Goal: Task Accomplishment & Management: Manage account settings

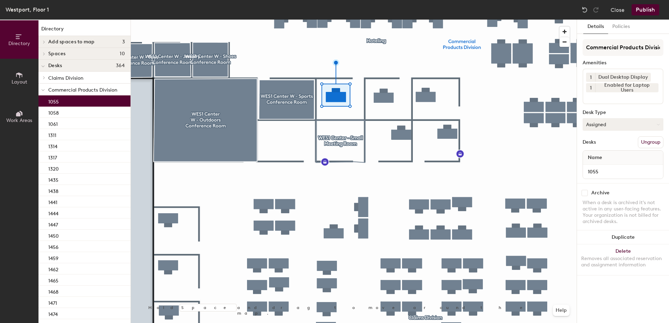
click at [619, 126] on button "Assigned" at bounding box center [623, 124] width 81 height 13
click at [620, 165] on div "Hoteled" at bounding box center [618, 167] width 70 height 11
click at [649, 133] on div "Commercial Products Division Amenities 1 Dual Desktop Display 1 Enabled for Lap…" at bounding box center [623, 111] width 81 height 144
click at [646, 144] on button "Ungroup" at bounding box center [651, 143] width 26 height 12
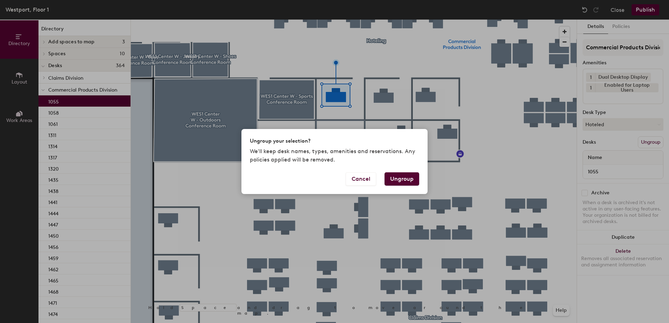
click at [409, 177] on button "Ungroup" at bounding box center [402, 179] width 35 height 13
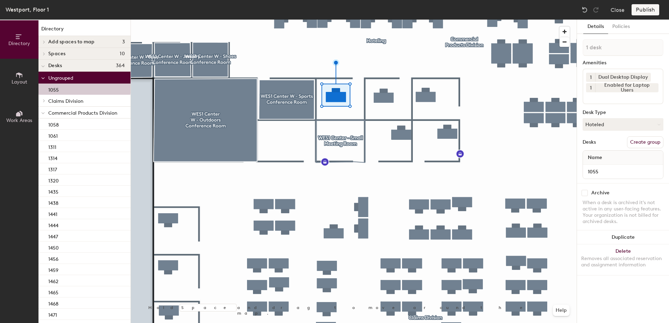
click at [44, 113] on icon at bounding box center [43, 113] width 4 height 3
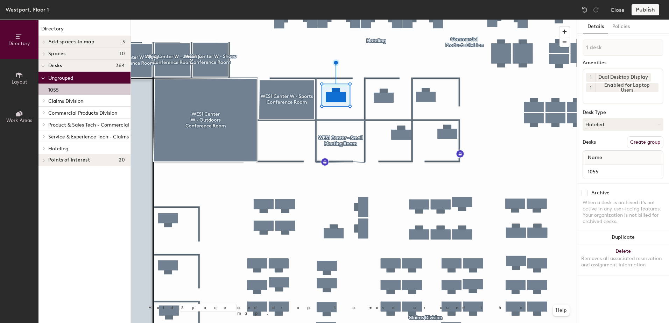
drag, startPoint x: 43, startPoint y: 151, endPoint x: 54, endPoint y: 154, distance: 11.0
click at [43, 152] on div at bounding box center [43, 148] width 9 height 12
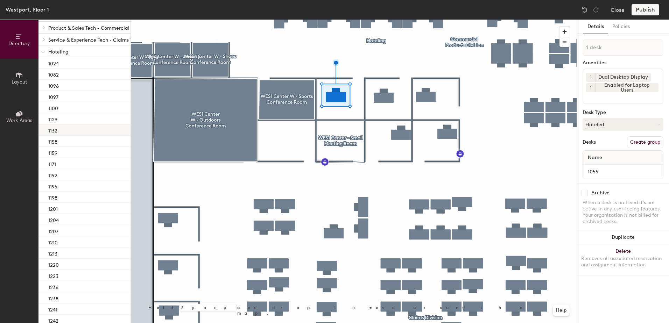
scroll to position [35, 0]
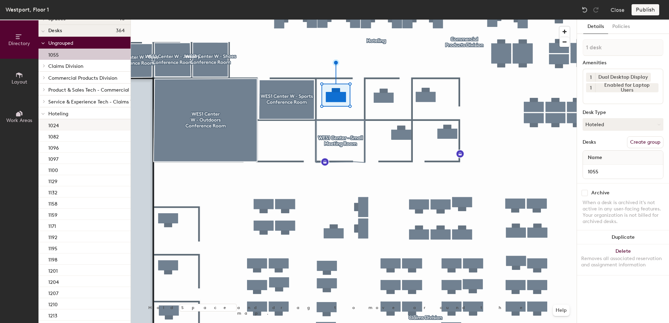
click at [78, 128] on div "1024" at bounding box center [85, 124] width 92 height 11
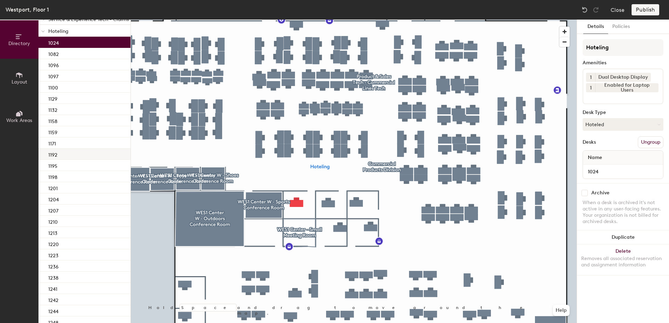
scroll to position [51, 0]
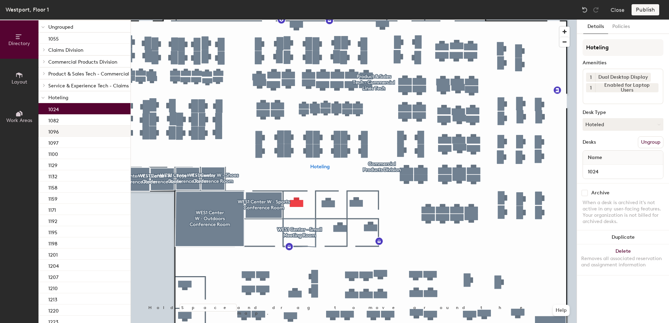
click at [72, 127] on div "1096" at bounding box center [85, 131] width 92 height 11
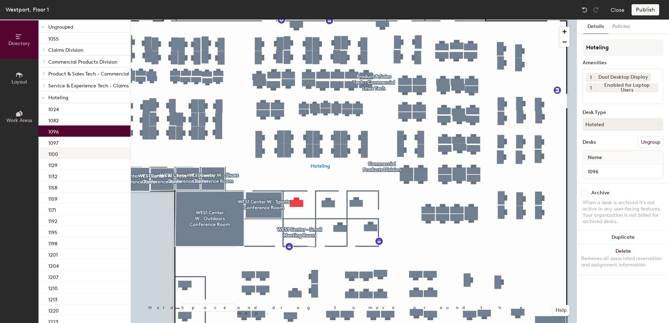
click at [74, 155] on div "1100" at bounding box center [85, 153] width 92 height 11
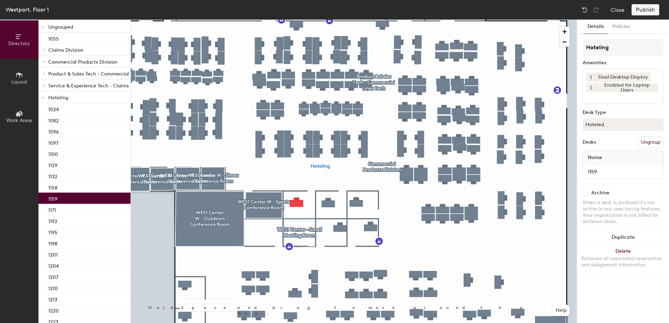
click at [78, 194] on div "1159" at bounding box center [85, 198] width 92 height 11
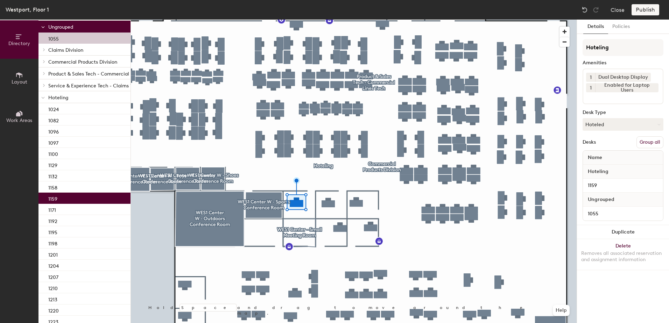
click at [648, 143] on button "Group all" at bounding box center [650, 143] width 27 height 12
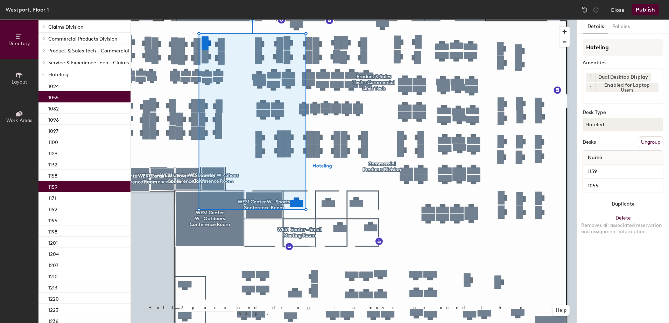
click at [646, 9] on button "Publish" at bounding box center [646, 9] width 28 height 11
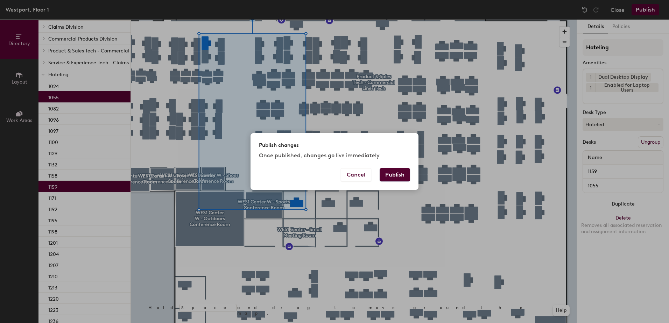
drag, startPoint x: 397, startPoint y: 171, endPoint x: 389, endPoint y: 173, distance: 8.4
click at [397, 171] on button "Publish" at bounding box center [395, 174] width 30 height 13
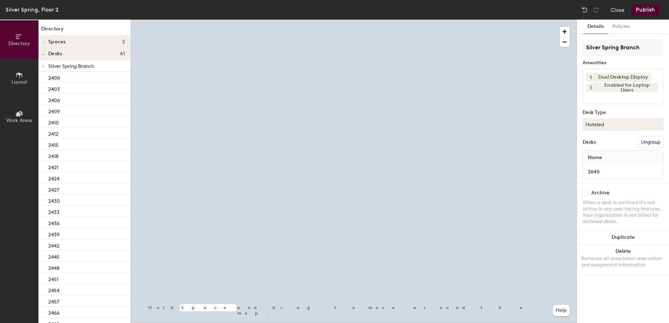
click at [597, 130] on button "Hoteled" at bounding box center [623, 124] width 81 height 13
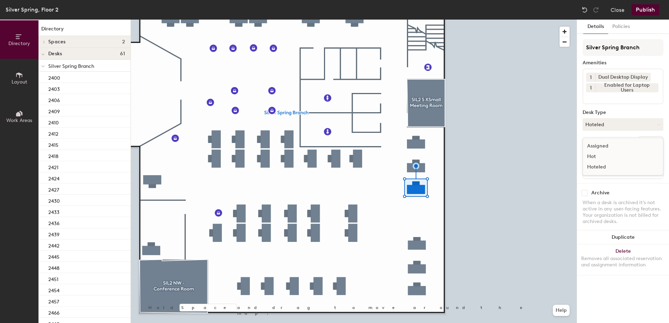
click at [603, 147] on div "Assigned" at bounding box center [618, 146] width 70 height 11
click at [639, 142] on button "Ungroup" at bounding box center [651, 143] width 26 height 12
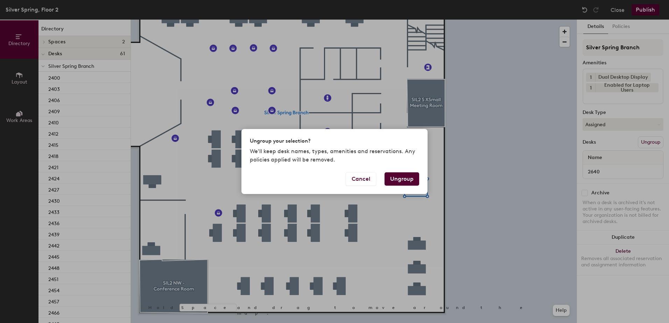
click at [398, 177] on button "Ungroup" at bounding box center [402, 179] width 35 height 13
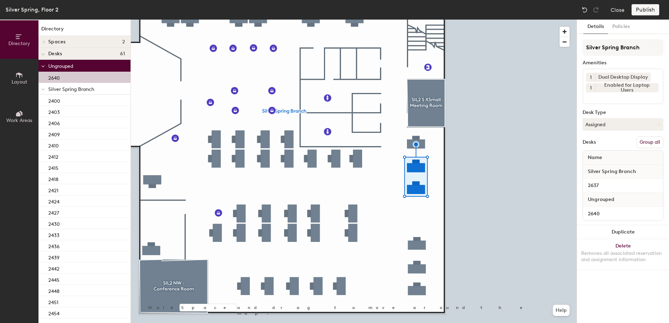
click at [654, 138] on button "Group all" at bounding box center [650, 143] width 27 height 12
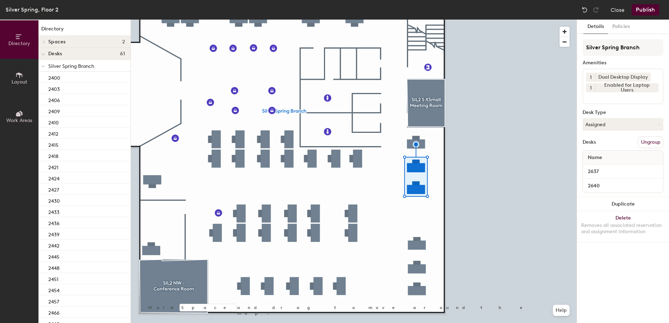
drag, startPoint x: 637, startPoint y: 14, endPoint x: 635, endPoint y: 18, distance: 4.9
click at [636, 16] on div "Silver Spring, Floor 2 Close Publish" at bounding box center [334, 10] width 669 height 20
click at [648, 13] on button "Publish" at bounding box center [646, 9] width 28 height 11
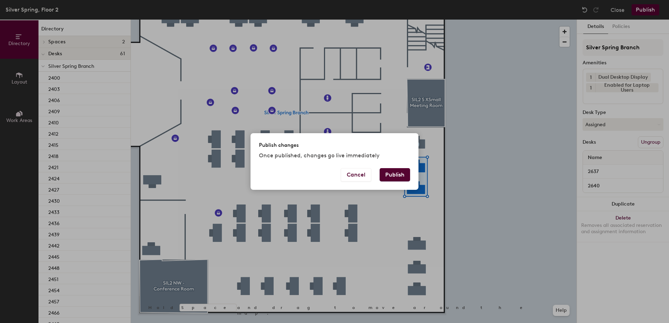
click at [377, 179] on div "Cancel Publish" at bounding box center [335, 179] width 168 height 22
click at [385, 177] on button "Publish" at bounding box center [395, 174] width 30 height 13
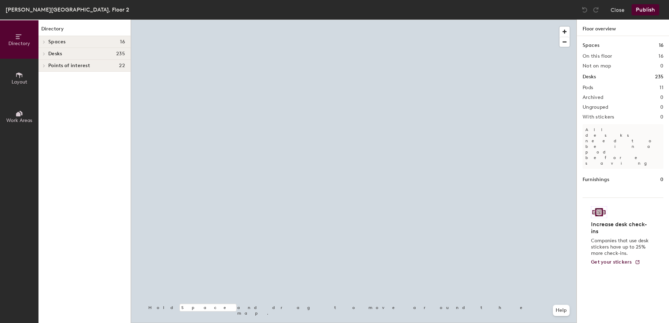
click at [319, 20] on div at bounding box center [354, 20] width 446 height 0
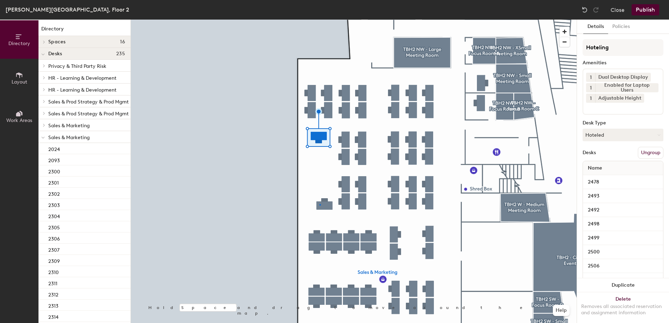
click at [321, 20] on div at bounding box center [354, 20] width 446 height 0
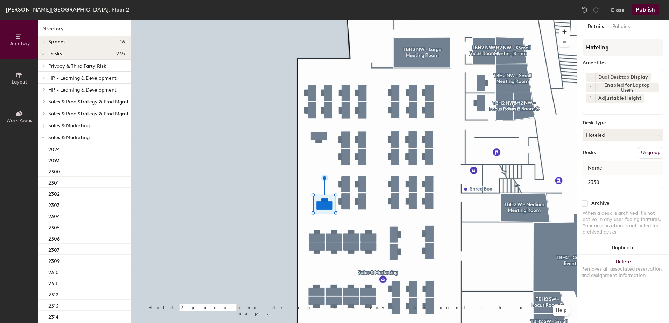
drag, startPoint x: 625, startPoint y: 133, endPoint x: 622, endPoint y: 140, distance: 7.9
click at [624, 134] on button "Hoteled" at bounding box center [623, 135] width 81 height 13
click at [622, 156] on div "Assigned" at bounding box center [618, 157] width 70 height 11
click at [653, 149] on button "Ungroup" at bounding box center [651, 153] width 26 height 12
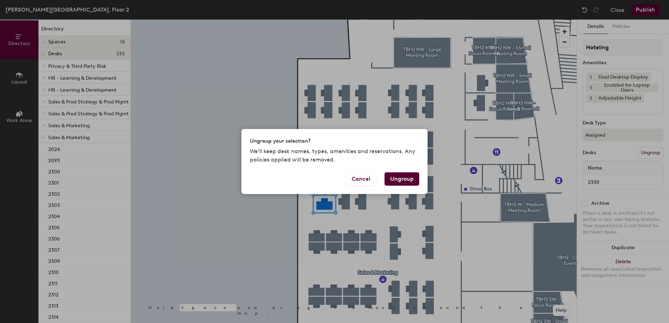
click at [407, 180] on button "Ungroup" at bounding box center [402, 179] width 35 height 13
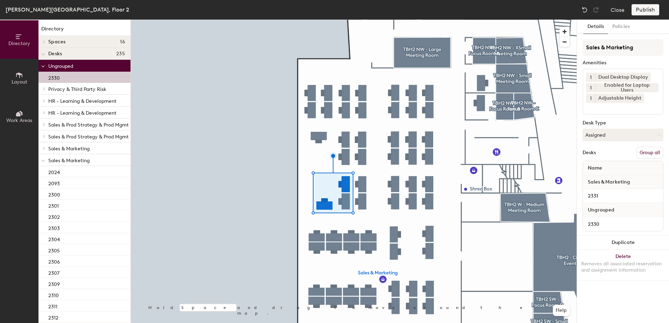
drag, startPoint x: 650, startPoint y: 153, endPoint x: 648, endPoint y: 97, distance: 55.3
click at [651, 152] on button "Group all" at bounding box center [650, 153] width 27 height 12
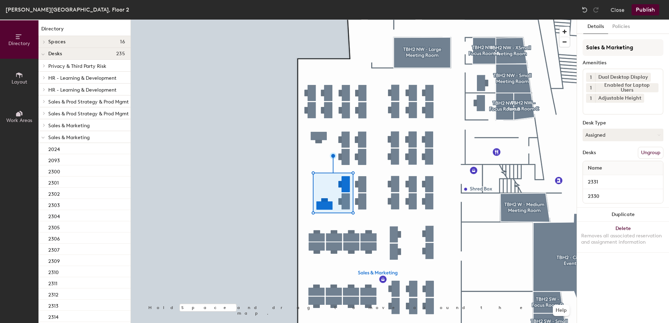
click at [656, 7] on button "Publish" at bounding box center [646, 9] width 28 height 11
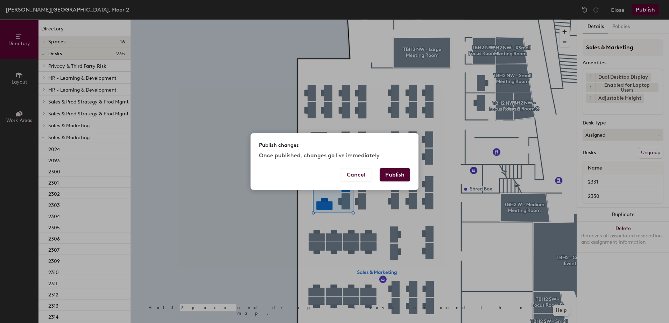
click at [407, 179] on div "Cancel Publish" at bounding box center [335, 179] width 168 height 22
click at [407, 179] on button "Publish" at bounding box center [395, 174] width 30 height 13
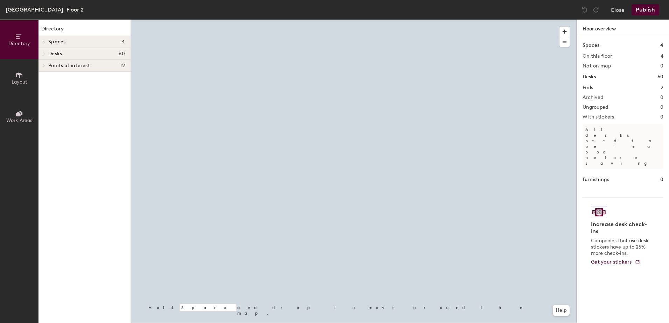
click at [343, 20] on div at bounding box center [354, 20] width 446 height 0
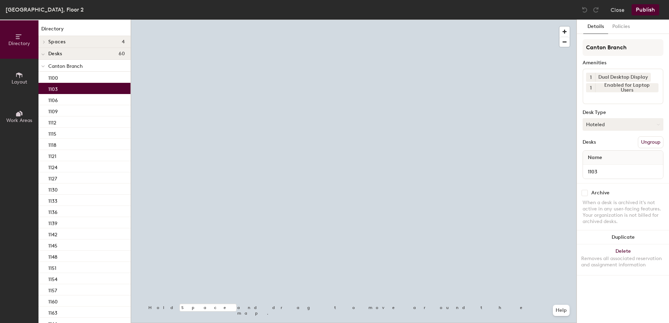
click at [645, 126] on button "Hoteled" at bounding box center [623, 124] width 81 height 13
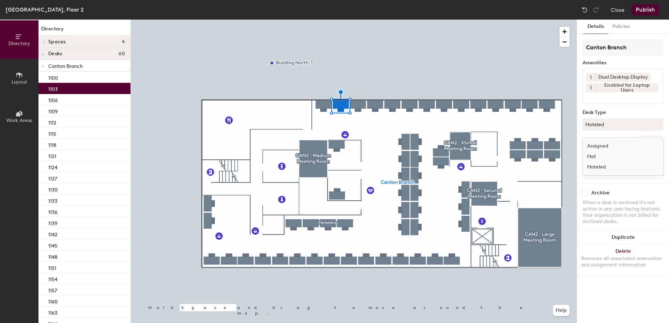
click at [629, 142] on div "Assigned" at bounding box center [618, 146] width 70 height 11
click at [654, 144] on button "Ungroup" at bounding box center [651, 143] width 26 height 12
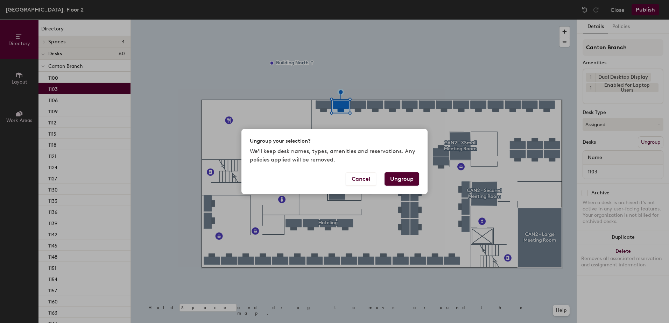
click at [410, 179] on button "Ungroup" at bounding box center [402, 179] width 35 height 13
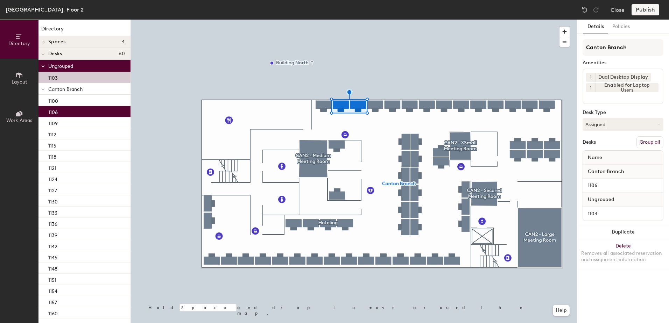
click at [658, 141] on button "Group all" at bounding box center [650, 143] width 27 height 12
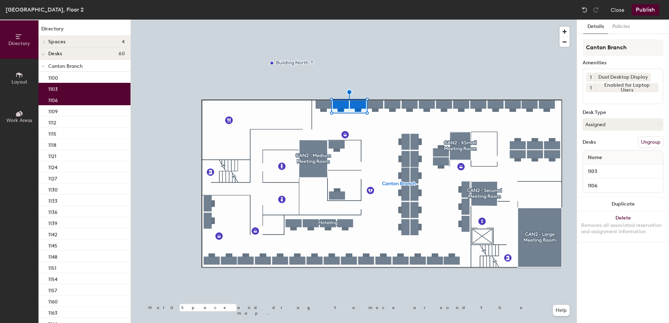
click at [644, 9] on button "Publish" at bounding box center [646, 9] width 28 height 11
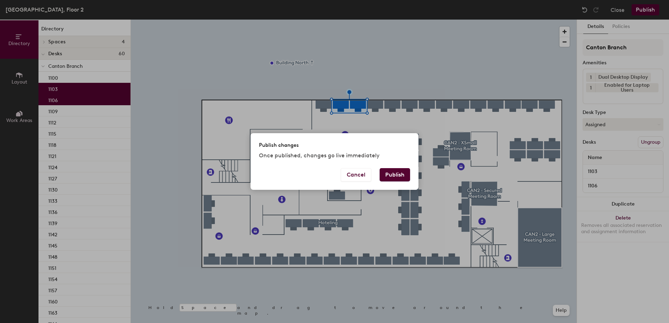
click at [394, 176] on button "Publish" at bounding box center [395, 174] width 30 height 13
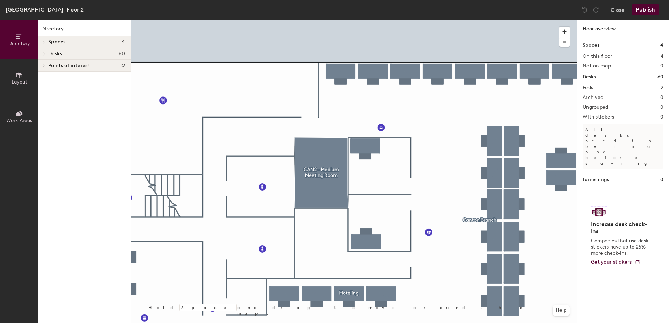
click at [374, 20] on div at bounding box center [354, 20] width 446 height 0
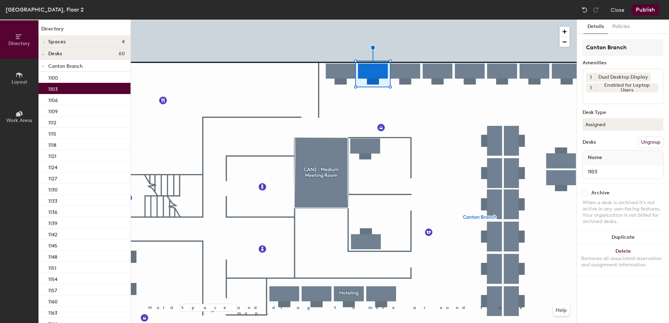
click at [340, 20] on div at bounding box center [354, 20] width 446 height 0
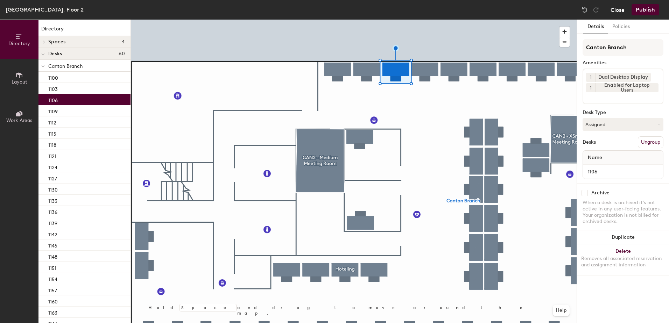
click at [619, 13] on button "Close" at bounding box center [618, 9] width 14 height 11
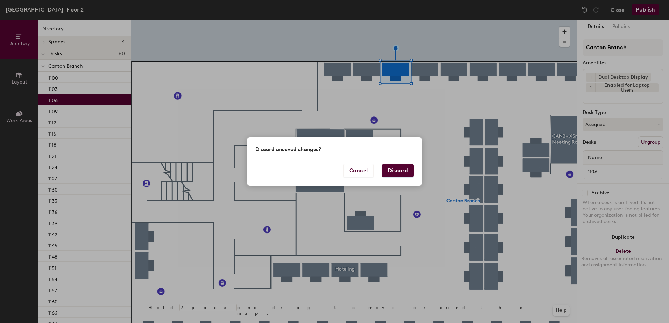
click at [397, 176] on button "Discard" at bounding box center [398, 170] width 32 height 13
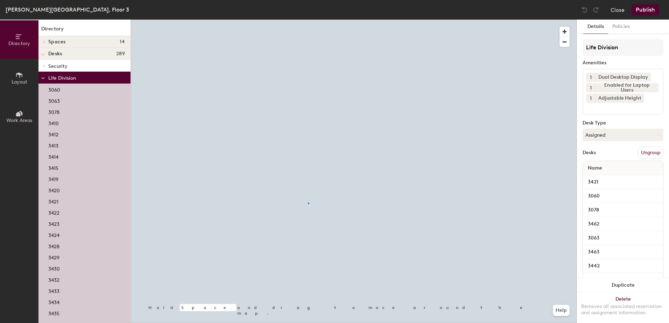
click at [305, 20] on div at bounding box center [354, 20] width 446 height 0
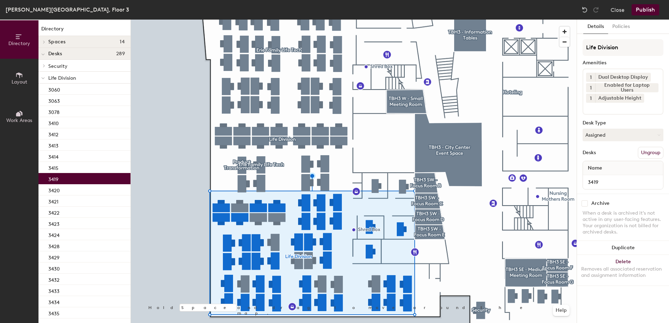
click at [602, 137] on button "Assigned" at bounding box center [623, 135] width 81 height 13
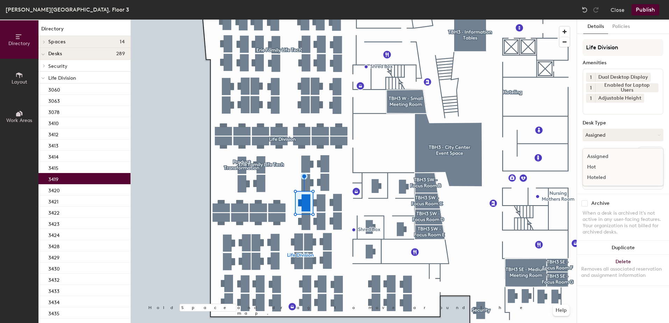
click at [616, 177] on div "Hoteled" at bounding box center [618, 178] width 70 height 11
click at [639, 158] on button "Ungroup" at bounding box center [651, 153] width 26 height 12
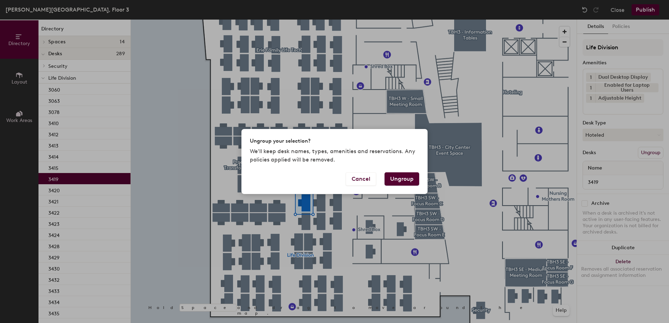
click at [405, 177] on button "Ungroup" at bounding box center [402, 179] width 35 height 13
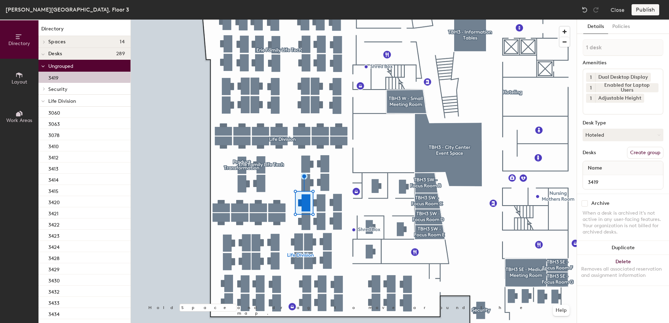
click at [44, 100] on icon at bounding box center [43, 101] width 4 height 3
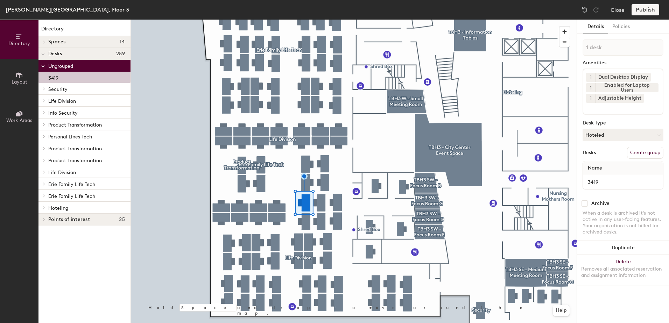
click at [44, 211] on div at bounding box center [43, 208] width 9 height 12
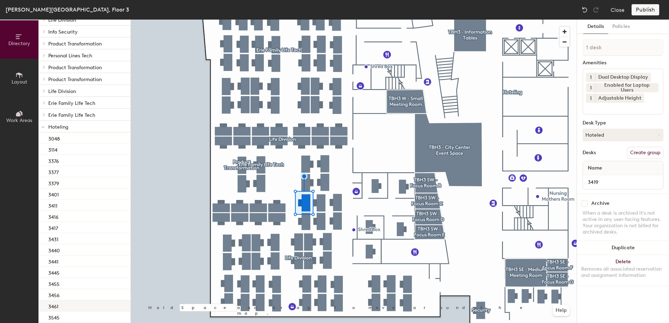
scroll to position [140, 0]
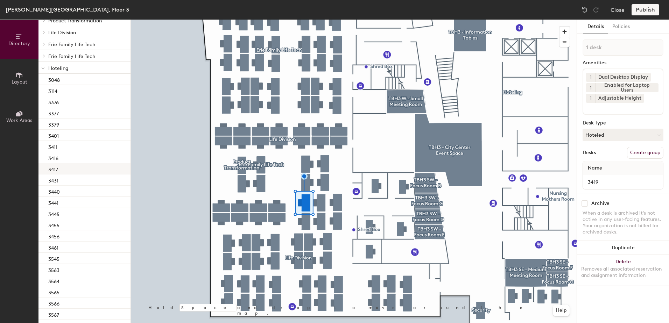
click at [76, 168] on div "3417" at bounding box center [85, 168] width 92 height 11
click at [305, 20] on div at bounding box center [354, 20] width 446 height 0
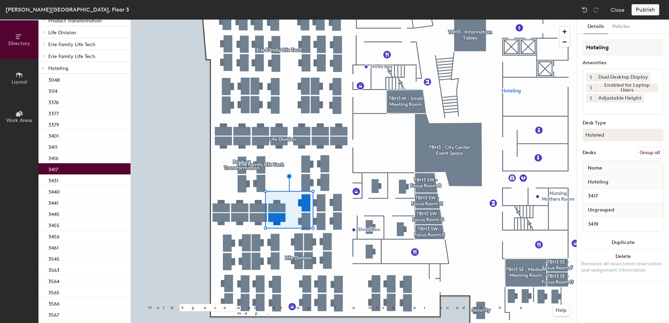
click at [640, 151] on button "Group all" at bounding box center [650, 153] width 27 height 12
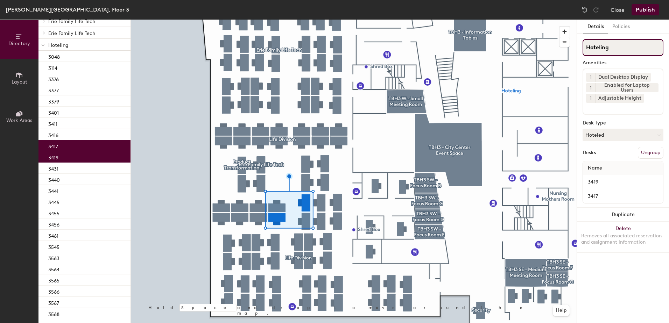
scroll to position [117, 0]
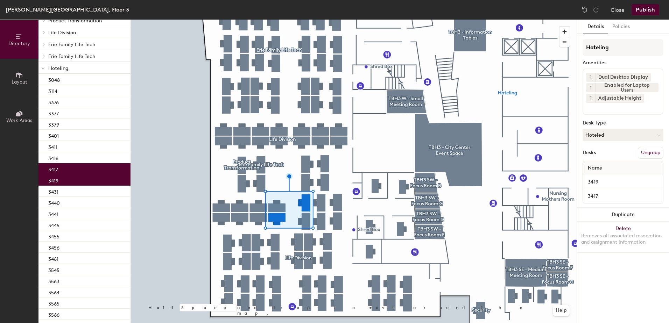
click at [637, 14] on button "Publish" at bounding box center [646, 9] width 28 height 11
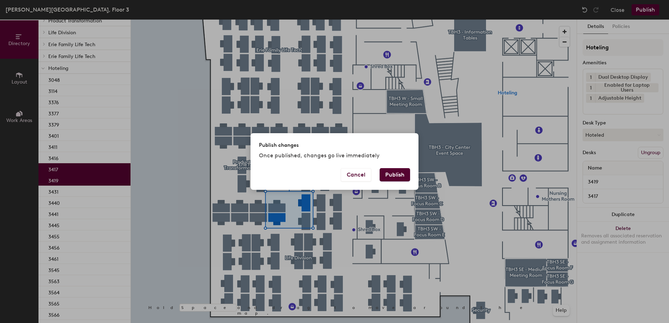
click at [406, 177] on button "Publish" at bounding box center [395, 174] width 30 height 13
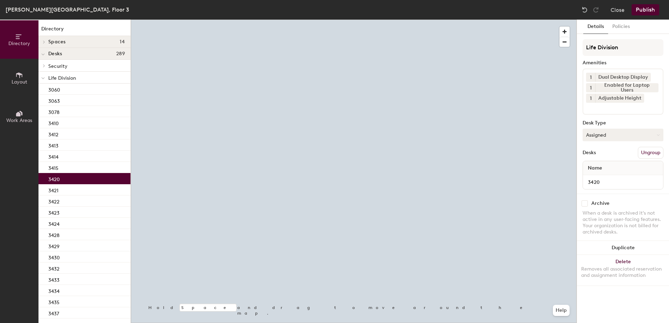
drag, startPoint x: 624, startPoint y: 132, endPoint x: 622, endPoint y: 137, distance: 5.9
click at [623, 133] on button "Assigned" at bounding box center [623, 135] width 81 height 13
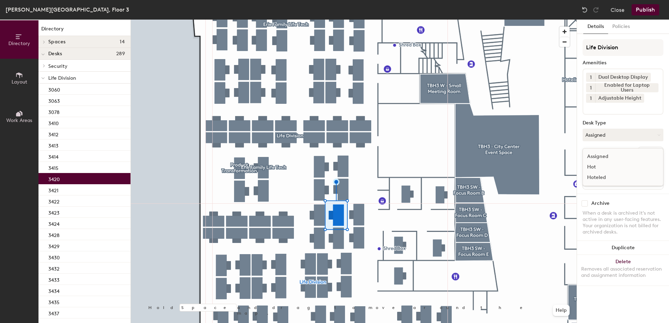
click at [613, 182] on div "Hoteled" at bounding box center [618, 178] width 70 height 11
click at [654, 152] on button "Ungroup" at bounding box center [651, 153] width 26 height 12
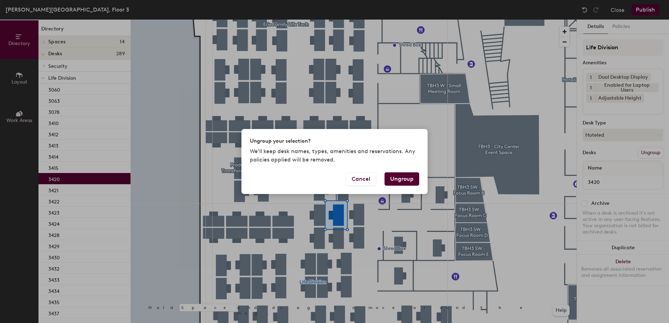
click at [396, 177] on button "Ungroup" at bounding box center [402, 179] width 35 height 13
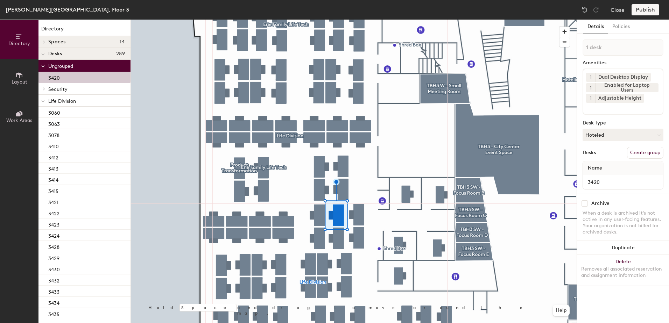
click at [44, 101] on icon at bounding box center [43, 101] width 4 height 3
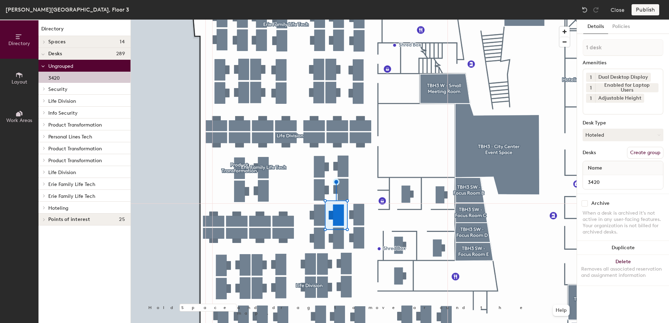
click at [44, 207] on div at bounding box center [43, 208] width 9 height 12
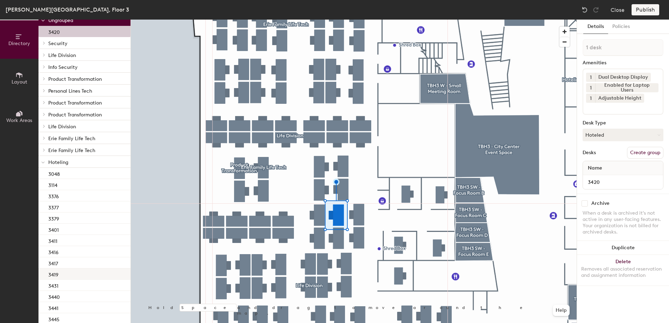
scroll to position [175, 0]
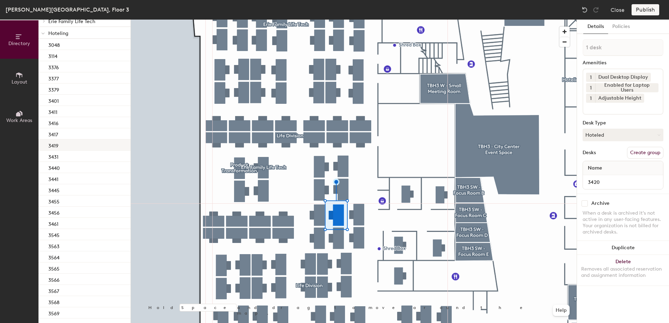
click at [80, 146] on div "3419" at bounding box center [85, 145] width 92 height 11
click at [338, 20] on div at bounding box center [354, 20] width 446 height 0
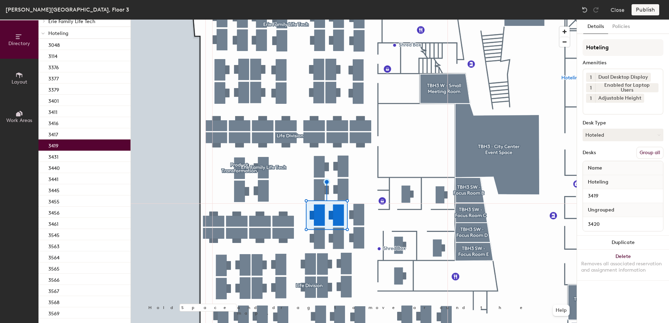
click at [647, 148] on button "Group all" at bounding box center [650, 153] width 27 height 12
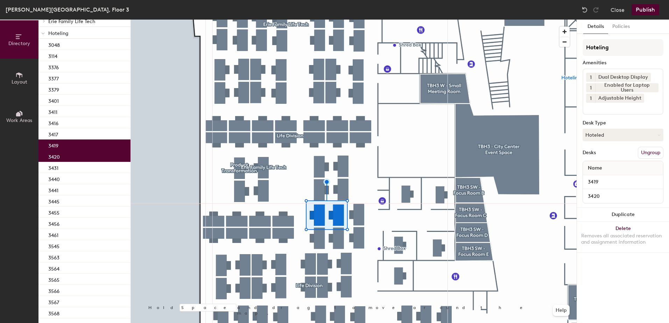
click at [643, 15] on div "Thomas B. Hagen Building, Floor 3 Close Publish" at bounding box center [334, 10] width 669 height 20
click at [636, 13] on button "Publish" at bounding box center [646, 9] width 28 height 11
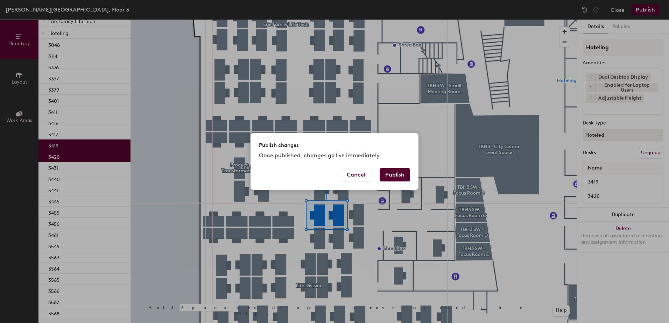
click at [405, 170] on div "Publish changes Once published, changes go live immediately Cancel Publish" at bounding box center [335, 161] width 168 height 56
click at [389, 176] on button "Publish" at bounding box center [395, 174] width 30 height 13
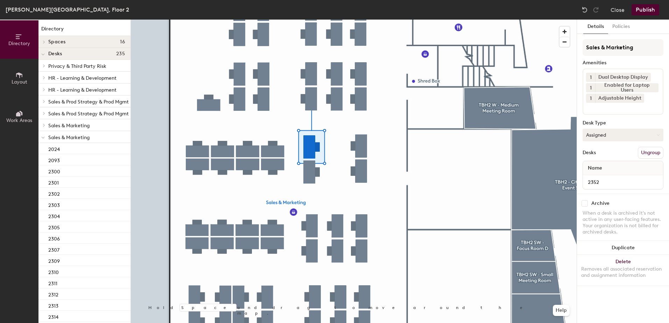
click at [602, 135] on button "Assigned" at bounding box center [623, 135] width 81 height 13
click at [604, 179] on div "Hoteled" at bounding box center [618, 178] width 70 height 11
click at [655, 150] on button "Ungroup" at bounding box center [651, 153] width 26 height 12
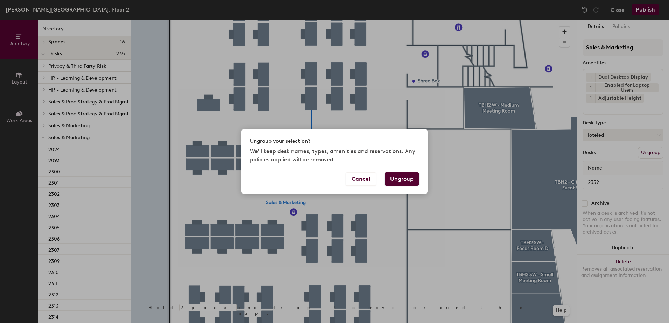
click at [407, 178] on button "Ungroup" at bounding box center [402, 179] width 35 height 13
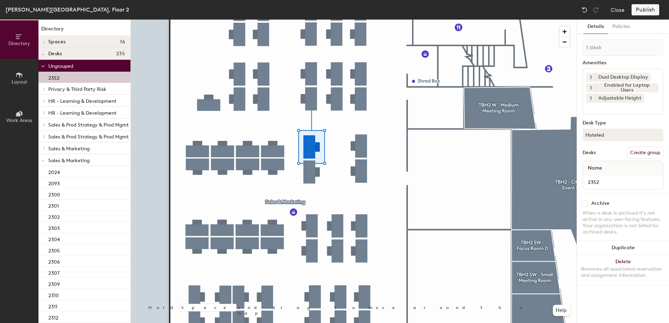
click at [42, 160] on icon at bounding box center [43, 161] width 4 height 3
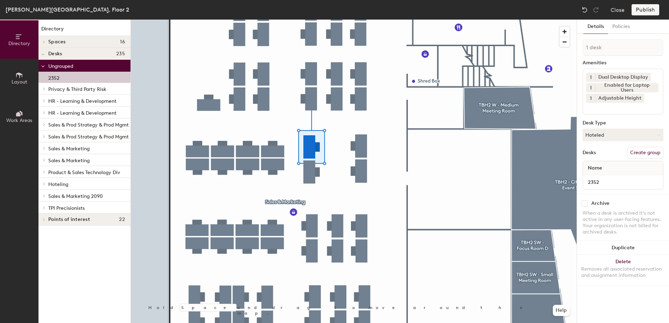
click at [43, 185] on icon at bounding box center [44, 184] width 3 height 4
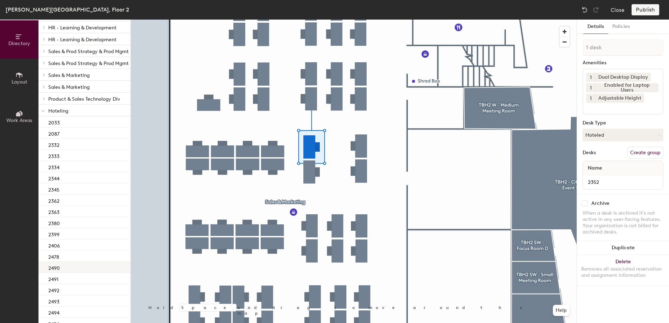
scroll to position [140, 0]
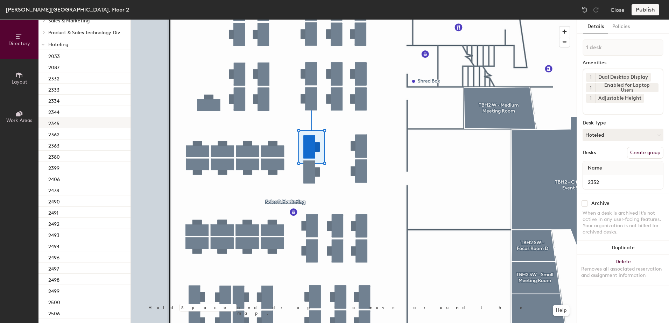
click at [71, 126] on div "2345" at bounding box center [85, 122] width 92 height 11
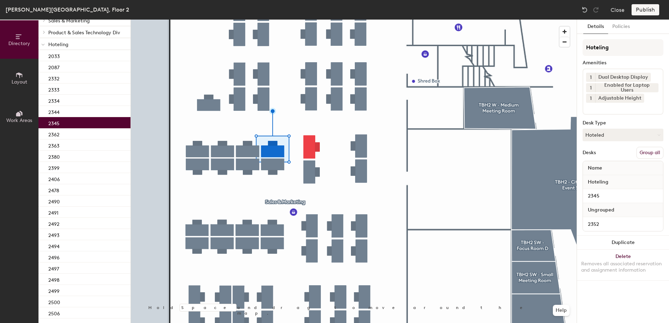
click at [654, 154] on button "Group all" at bounding box center [650, 153] width 27 height 12
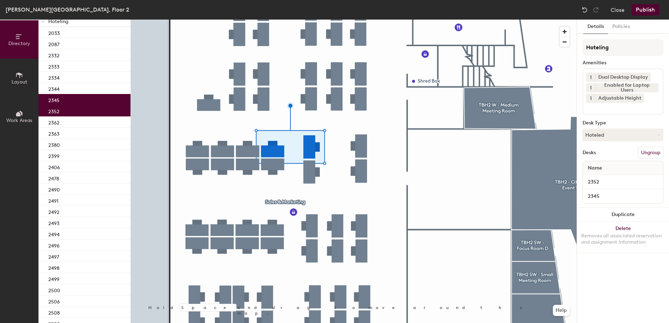
click at [649, 14] on div "Thomas B. Hagen Building, Floor 2 Close Publish" at bounding box center [334, 10] width 669 height 20
click at [646, 12] on button "Publish" at bounding box center [646, 9] width 28 height 11
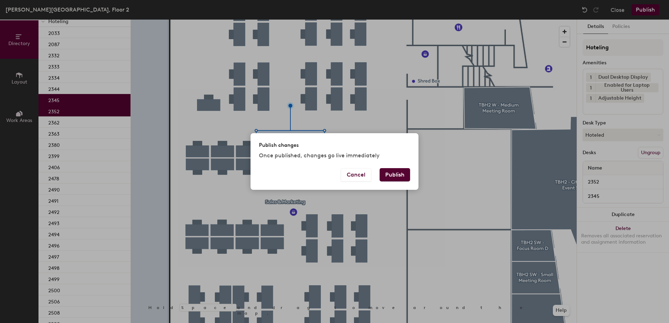
drag, startPoint x: 405, startPoint y: 173, endPoint x: 399, endPoint y: 173, distance: 5.6
click at [403, 173] on button "Publish" at bounding box center [395, 174] width 30 height 13
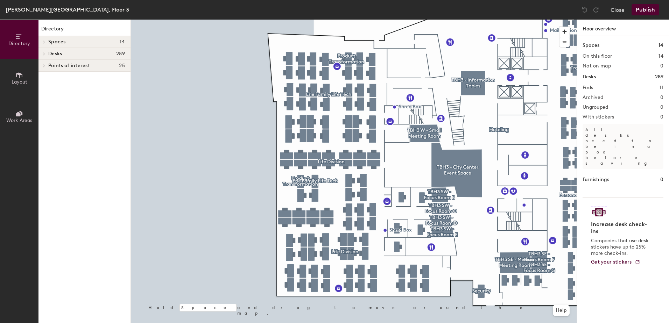
click at [359, 20] on div at bounding box center [354, 20] width 446 height 0
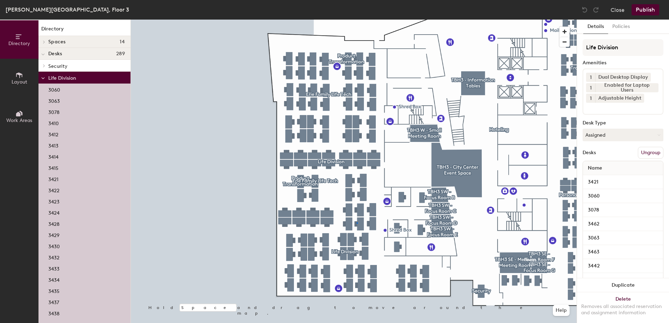
click at [357, 20] on div at bounding box center [354, 20] width 446 height 0
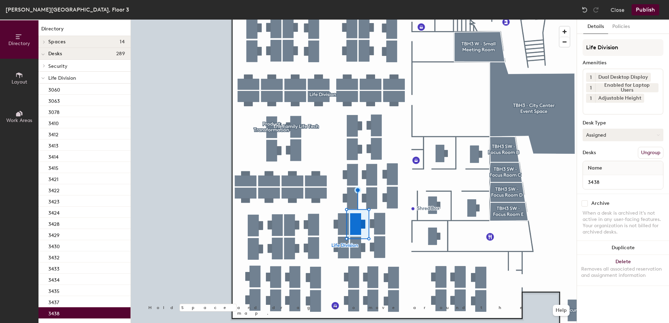
drag, startPoint x: 629, startPoint y: 136, endPoint x: 629, endPoint y: 141, distance: 4.9
click at [629, 139] on button "Assigned" at bounding box center [623, 135] width 81 height 13
click at [623, 179] on div "Hoteled" at bounding box center [618, 178] width 70 height 11
click at [644, 155] on button "Ungroup" at bounding box center [651, 153] width 26 height 12
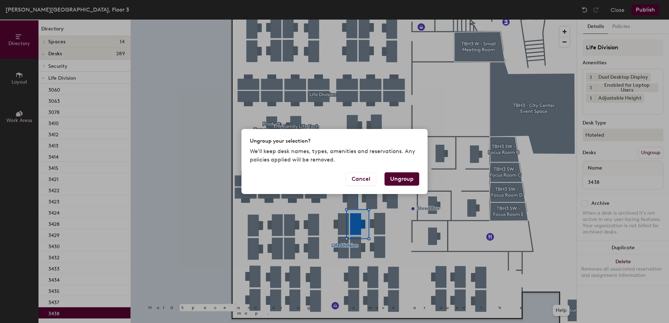
click at [408, 180] on button "Ungroup" at bounding box center [402, 179] width 35 height 13
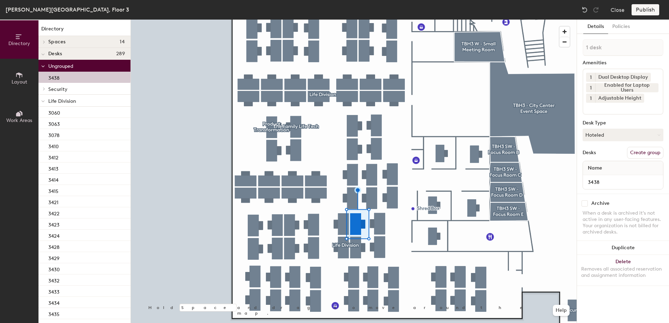
click at [42, 102] on icon at bounding box center [43, 101] width 4 height 3
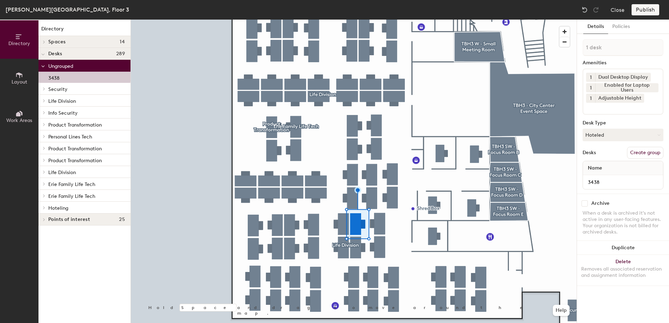
click at [44, 210] on div at bounding box center [43, 208] width 9 height 12
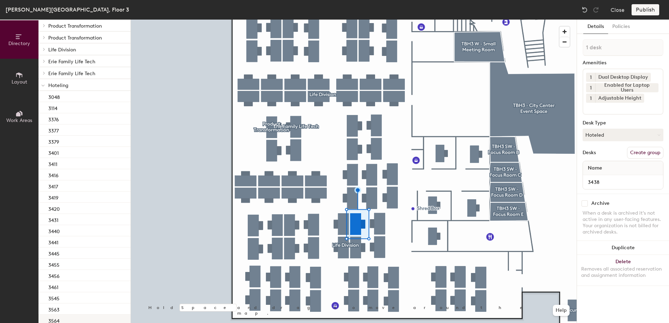
scroll to position [210, 0]
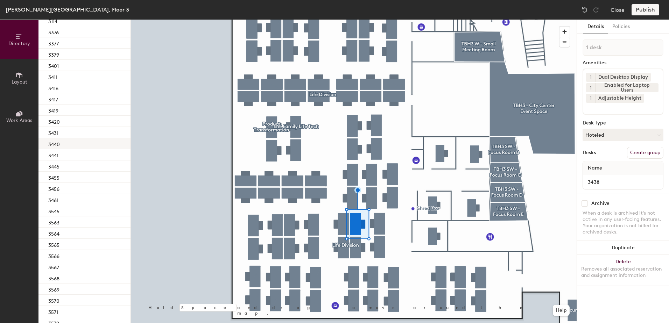
click at [75, 140] on div "3440" at bounding box center [85, 143] width 92 height 11
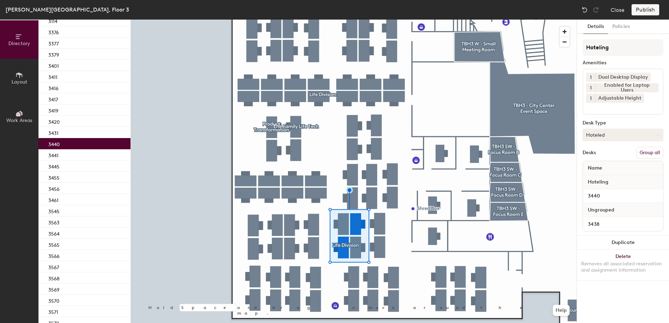
drag, startPoint x: 650, startPoint y: 151, endPoint x: 650, endPoint y: 131, distance: 20.3
click at [650, 151] on button "Group all" at bounding box center [650, 153] width 27 height 12
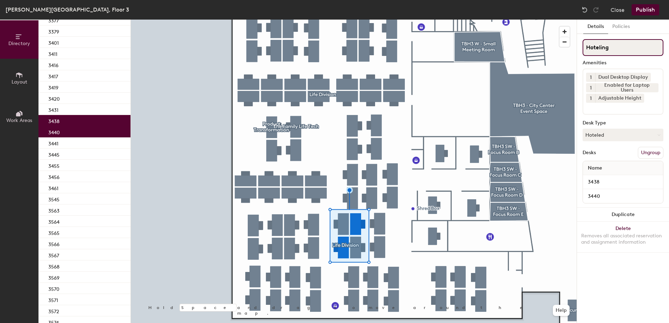
scroll to position [187, 0]
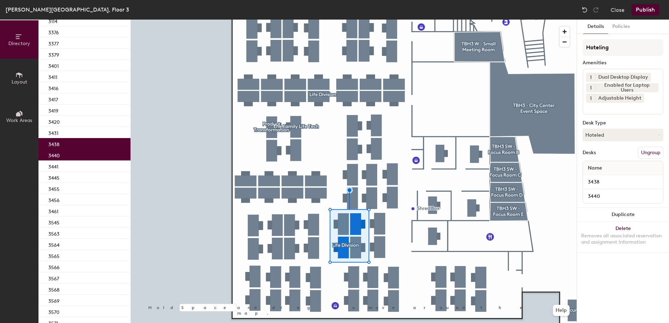
click at [648, 13] on button "Publish" at bounding box center [646, 9] width 28 height 11
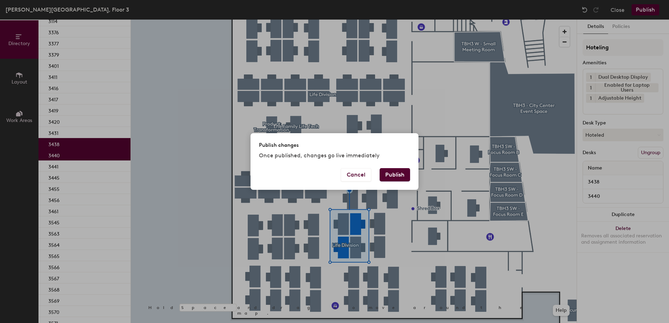
click at [398, 176] on button "Publish" at bounding box center [395, 174] width 30 height 13
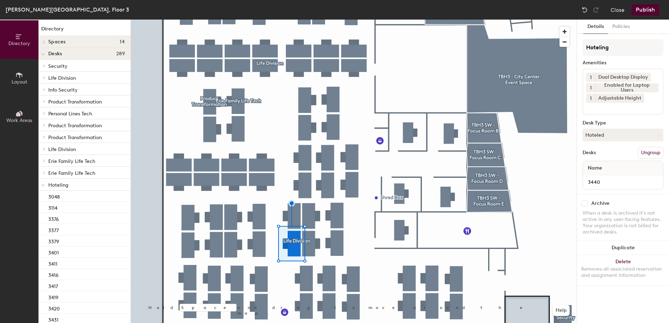
click at [600, 134] on button "Hoteled" at bounding box center [623, 135] width 81 height 13
click at [605, 160] on div "Assigned" at bounding box center [618, 157] width 70 height 11
click at [650, 152] on button "Ungroup" at bounding box center [651, 153] width 26 height 12
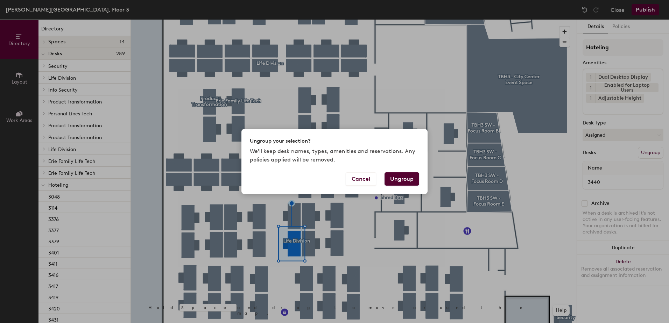
click at [401, 181] on button "Ungroup" at bounding box center [402, 179] width 35 height 13
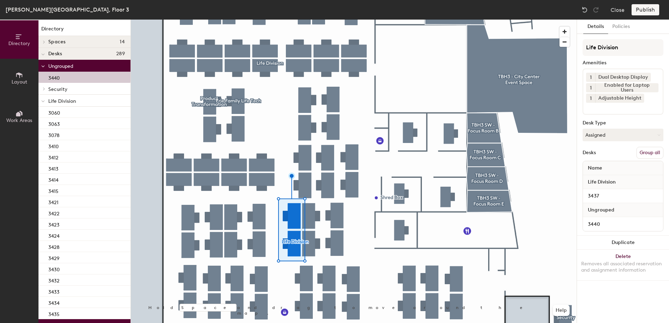
drag, startPoint x: 653, startPoint y: 155, endPoint x: 638, endPoint y: 112, distance: 45.3
click at [649, 149] on button "Group all" at bounding box center [650, 153] width 27 height 12
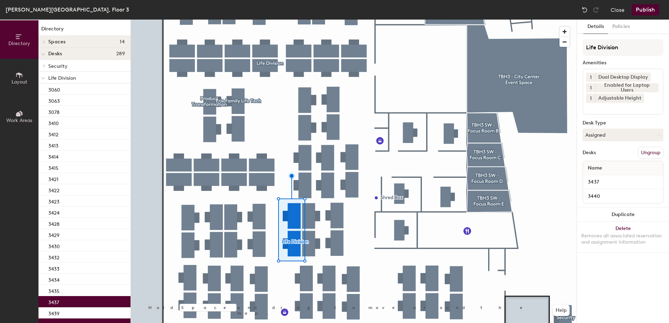
click at [644, 7] on button "Publish" at bounding box center [646, 9] width 28 height 11
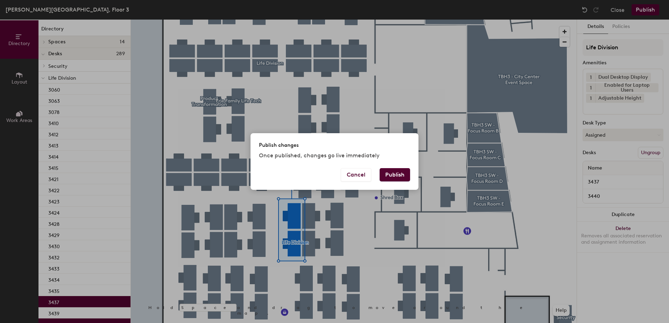
drag, startPoint x: 398, startPoint y: 171, endPoint x: 367, endPoint y: 182, distance: 32.5
click at [364, 183] on div "Cancel Publish" at bounding box center [335, 179] width 168 height 22
drag, startPoint x: 388, startPoint y: 174, endPoint x: 381, endPoint y: 176, distance: 7.6
click at [388, 174] on button "Publish" at bounding box center [395, 174] width 30 height 13
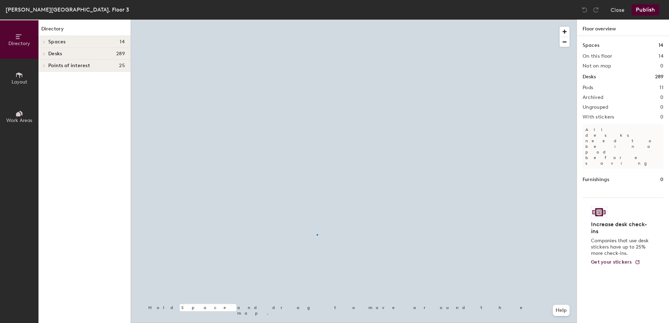
click at [316, 20] on div at bounding box center [354, 20] width 446 height 0
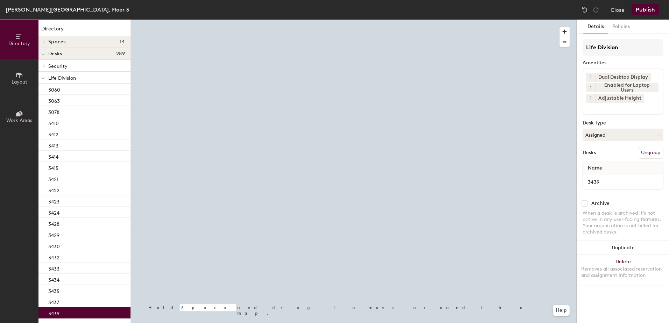
click at [597, 139] on button "Assigned" at bounding box center [623, 135] width 81 height 13
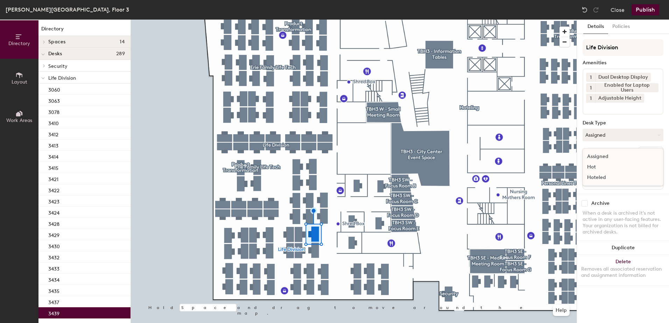
click at [605, 176] on div "Hoteled" at bounding box center [618, 178] width 70 height 11
click at [644, 153] on button "Ungroup" at bounding box center [651, 153] width 26 height 12
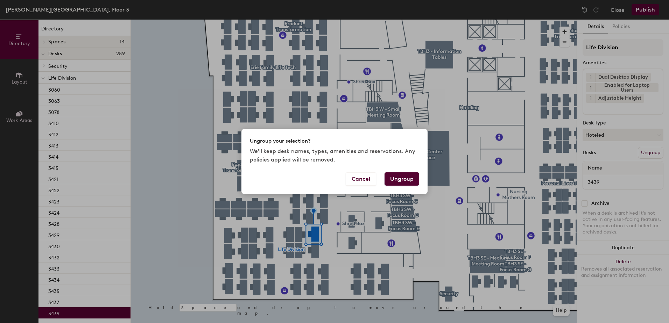
click at [411, 177] on button "Ungroup" at bounding box center [402, 179] width 35 height 13
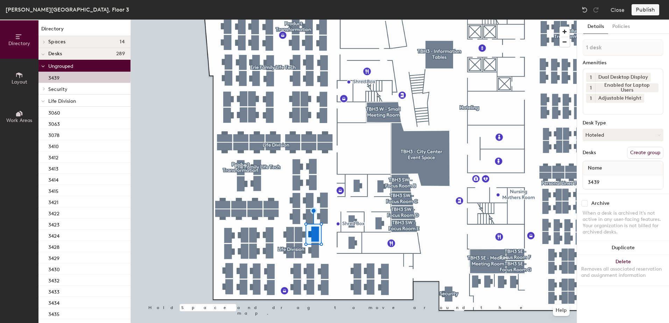
click at [43, 103] on icon at bounding box center [43, 101] width 4 height 3
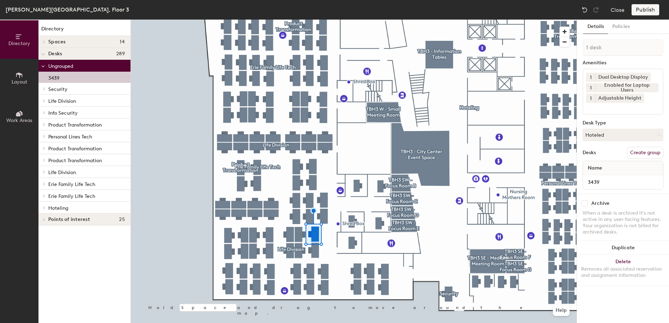
click at [44, 208] on icon at bounding box center [44, 208] width 3 height 4
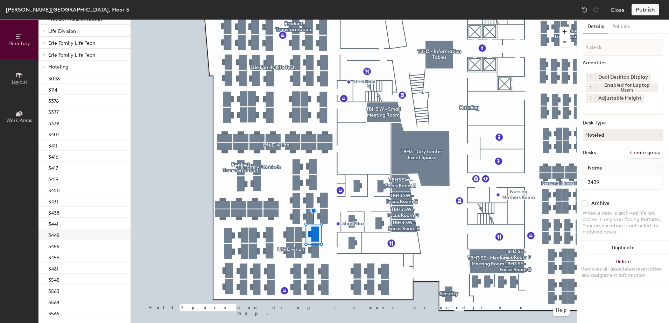
scroll to position [175, 0]
click at [91, 181] on div "3438" at bounding box center [85, 178] width 92 height 11
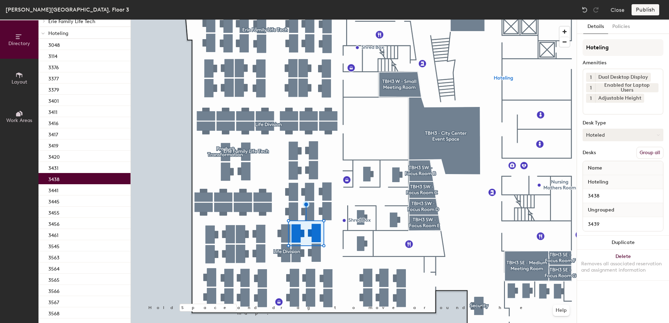
click at [646, 151] on button "Group all" at bounding box center [650, 153] width 27 height 12
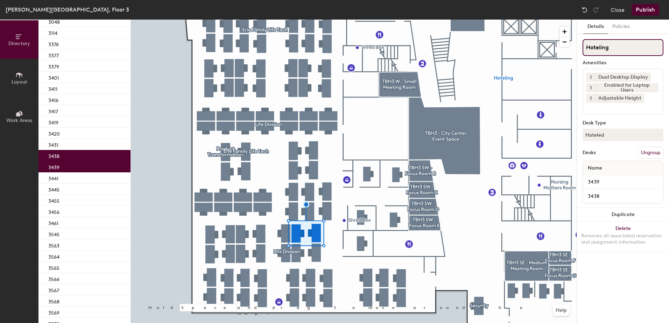
scroll to position [152, 0]
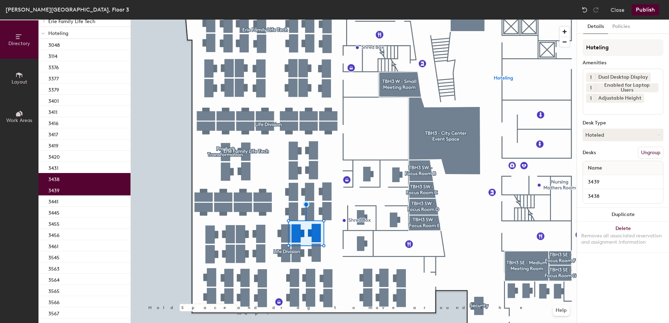
click at [644, 9] on button "Publish" at bounding box center [646, 9] width 28 height 11
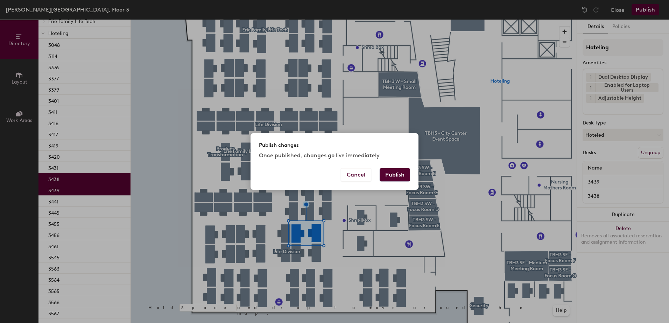
click at [398, 174] on button "Publish" at bounding box center [395, 174] width 30 height 13
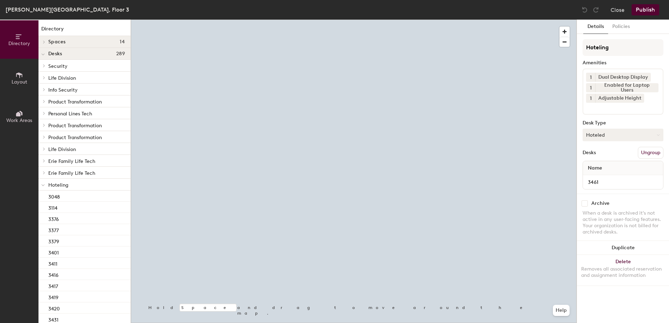
click at [596, 136] on button "Hoteled" at bounding box center [623, 135] width 81 height 13
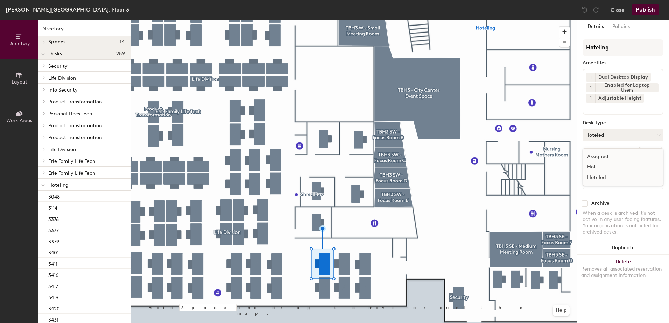
click at [605, 158] on div "Assigned" at bounding box center [618, 157] width 70 height 11
click at [655, 149] on button "Ungroup" at bounding box center [651, 153] width 26 height 12
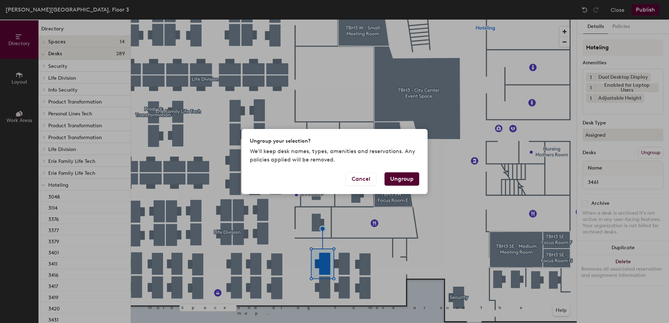
click at [395, 179] on button "Ungroup" at bounding box center [402, 179] width 35 height 13
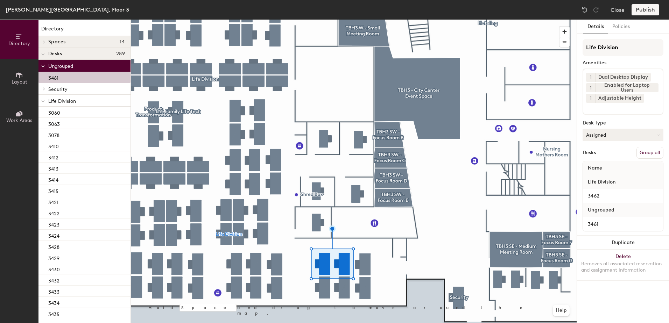
drag, startPoint x: 651, startPoint y: 153, endPoint x: 651, endPoint y: 141, distance: 12.3
click at [651, 153] on button "Group all" at bounding box center [650, 153] width 27 height 12
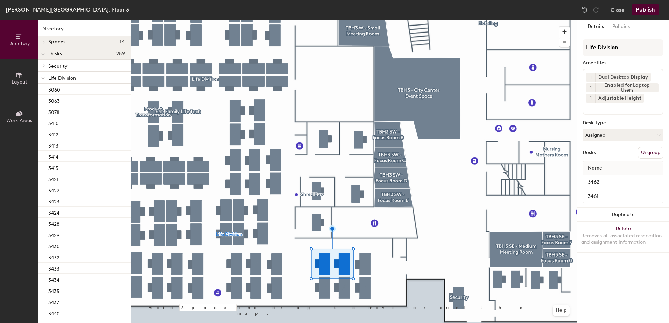
click at [637, 11] on button "Publish" at bounding box center [646, 9] width 28 height 11
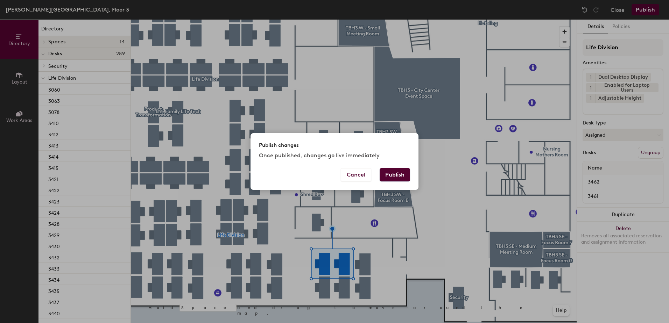
click at [400, 175] on button "Publish" at bounding box center [395, 174] width 30 height 13
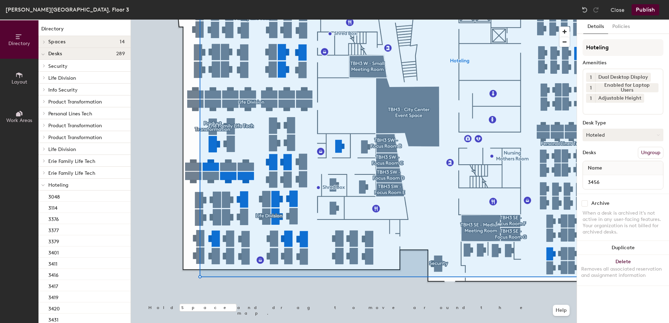
click at [605, 132] on button "Hoteled" at bounding box center [623, 135] width 81 height 13
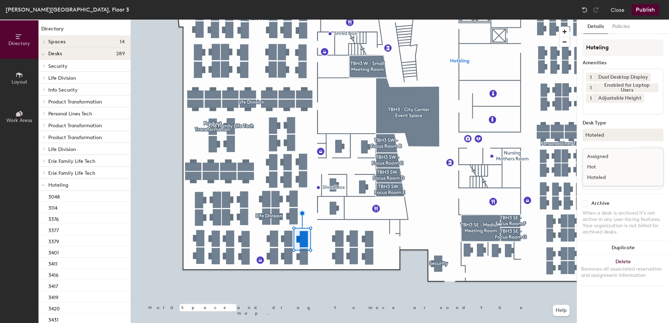
click at [604, 153] on div "Assigned" at bounding box center [618, 157] width 70 height 11
click at [643, 150] on button "Ungroup" at bounding box center [651, 153] width 26 height 12
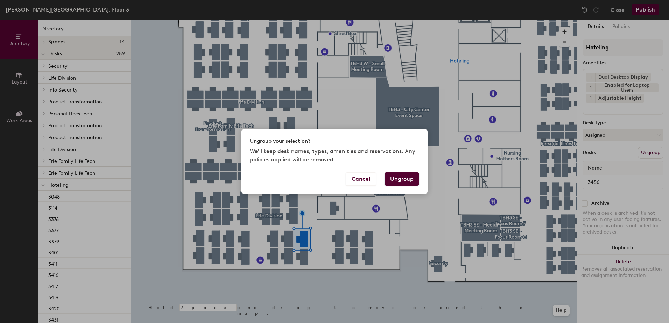
click at [415, 176] on button "Ungroup" at bounding box center [402, 179] width 35 height 13
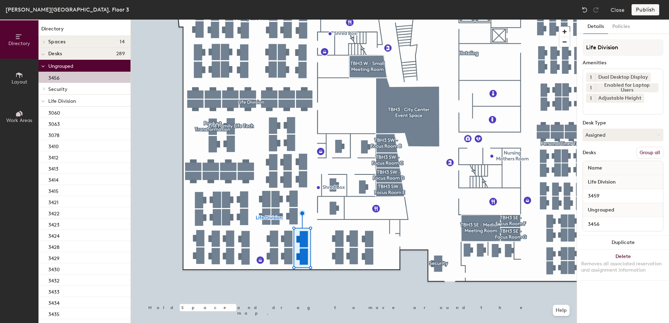
click at [644, 153] on button "Group all" at bounding box center [650, 153] width 27 height 12
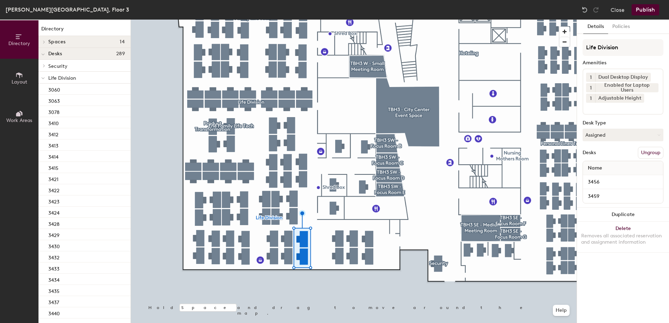
click at [653, 9] on button "Publish" at bounding box center [646, 9] width 28 height 11
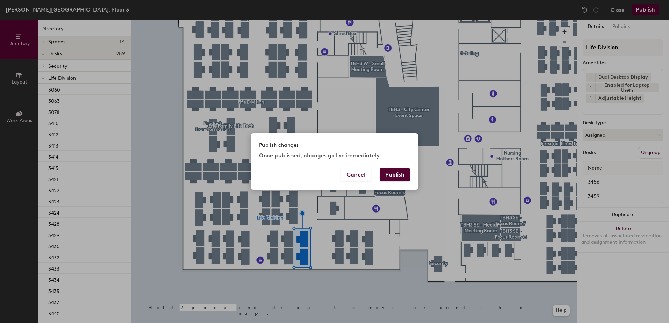
click at [393, 179] on button "Publish" at bounding box center [395, 174] width 30 height 13
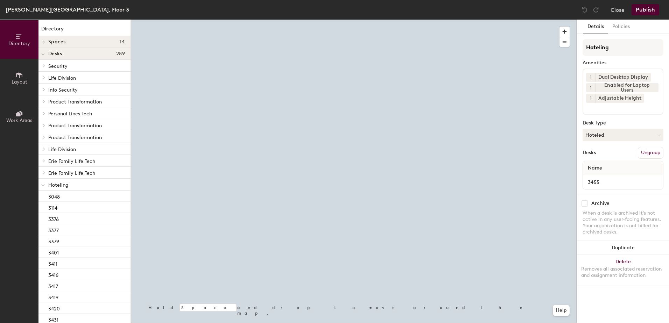
click at [652, 139] on button "Hoteled" at bounding box center [623, 135] width 81 height 13
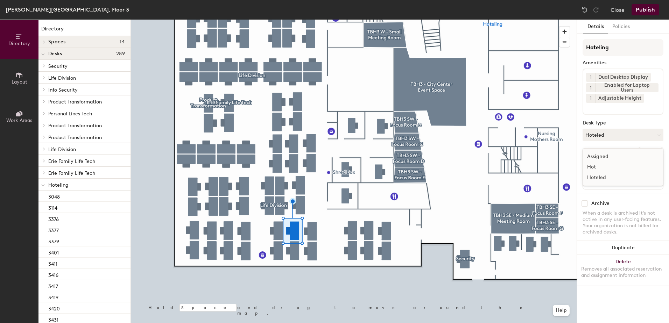
click at [638, 158] on div "Assigned" at bounding box center [618, 157] width 70 height 11
click at [656, 156] on button "Ungroup" at bounding box center [651, 153] width 26 height 12
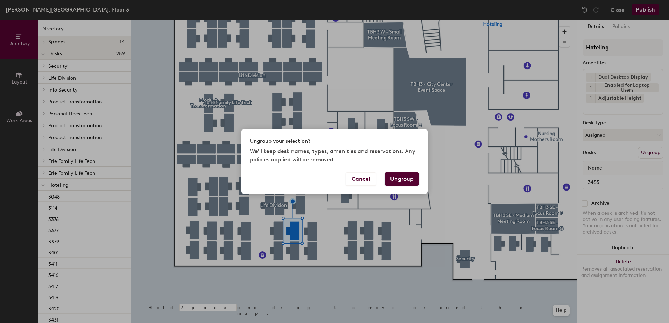
click at [401, 179] on button "Ungroup" at bounding box center [402, 179] width 35 height 13
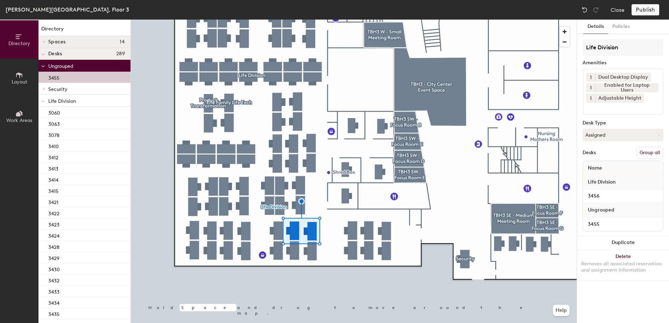
drag, startPoint x: 661, startPoint y: 156, endPoint x: 654, endPoint y: 128, distance: 28.9
click at [661, 154] on button "Group all" at bounding box center [650, 153] width 27 height 12
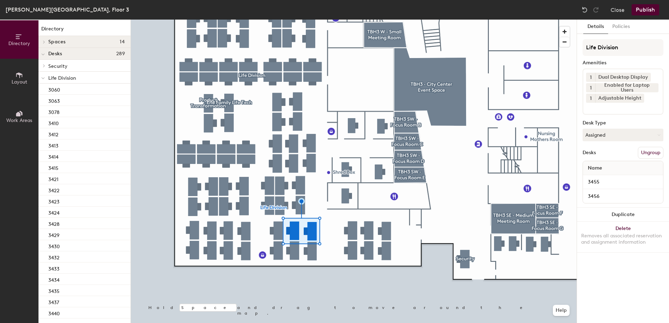
click at [651, 15] on button "Publish" at bounding box center [646, 9] width 28 height 11
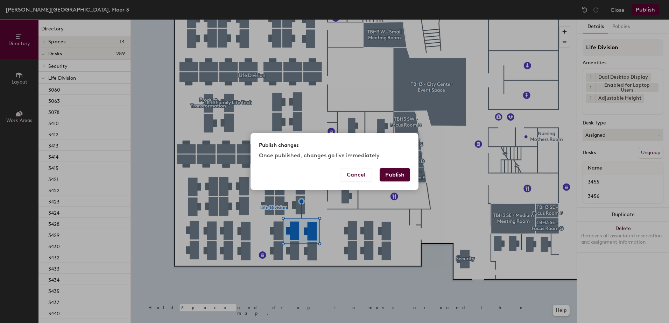
drag, startPoint x: 398, startPoint y: 174, endPoint x: 397, endPoint y: 180, distance: 5.3
click at [398, 177] on button "Publish" at bounding box center [395, 174] width 30 height 13
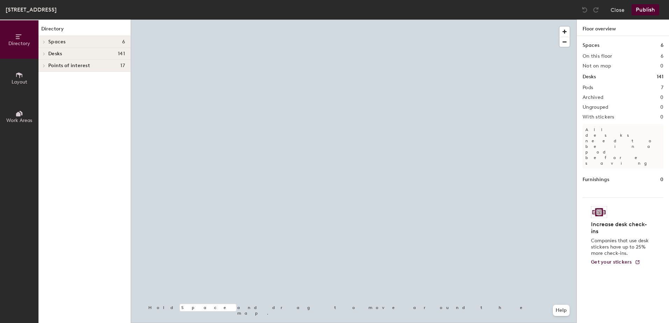
click at [467, 20] on div at bounding box center [354, 20] width 446 height 0
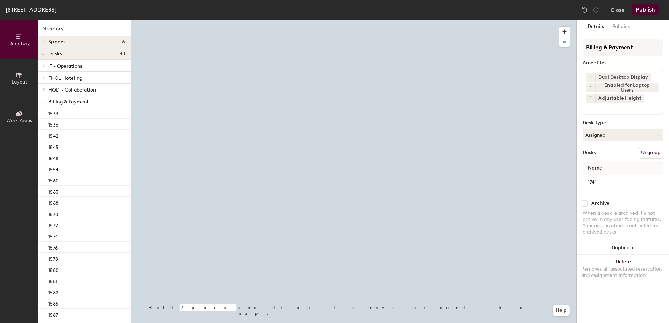
drag, startPoint x: 604, startPoint y: 133, endPoint x: 609, endPoint y: 141, distance: 9.9
click at [605, 134] on button "Assigned" at bounding box center [623, 135] width 81 height 13
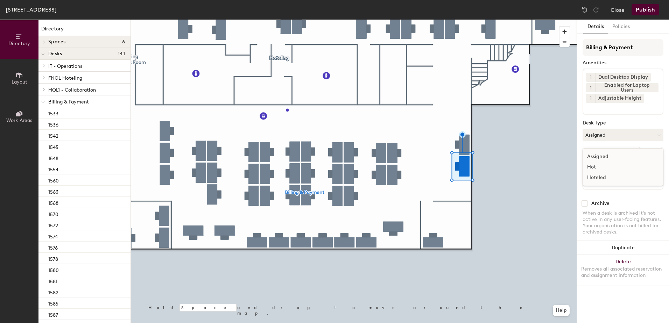
click at [623, 176] on div "Hoteled" at bounding box center [618, 178] width 70 height 11
click at [649, 145] on div "Billing & Payment Amenities 1 Dual Desktop Display 1 Enabled for Laptop Users 1…" at bounding box center [623, 116] width 81 height 155
click at [647, 149] on button "Ungroup" at bounding box center [651, 153] width 26 height 12
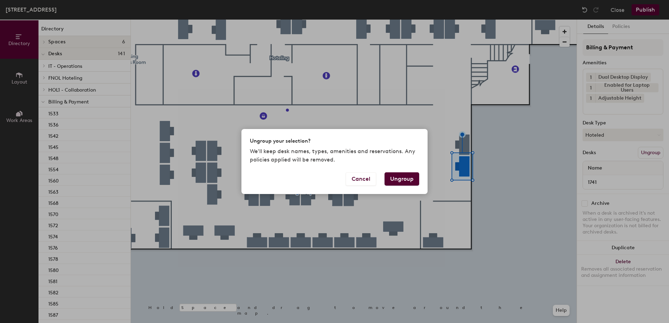
click at [400, 183] on button "Ungroup" at bounding box center [402, 179] width 35 height 13
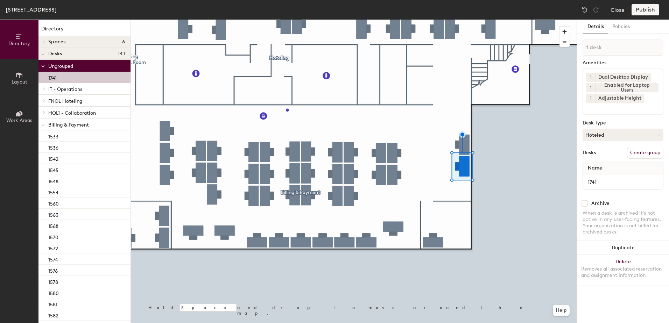
click at [44, 126] on icon at bounding box center [43, 125] width 4 height 3
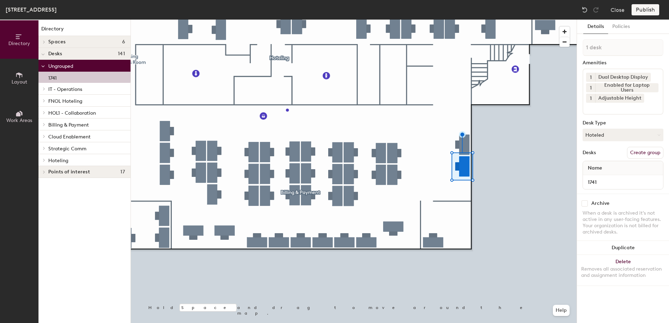
click at [42, 162] on div at bounding box center [43, 160] width 9 height 12
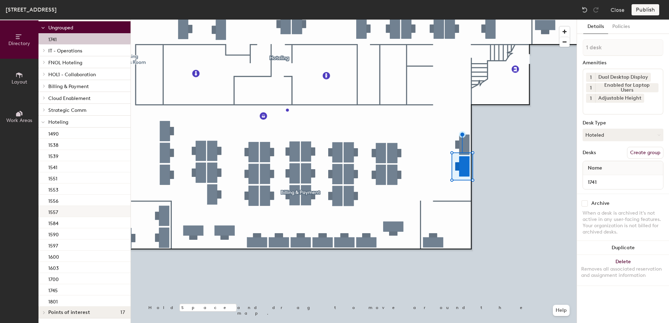
scroll to position [40, 0]
click at [72, 286] on div "1745" at bounding box center [85, 289] width 92 height 11
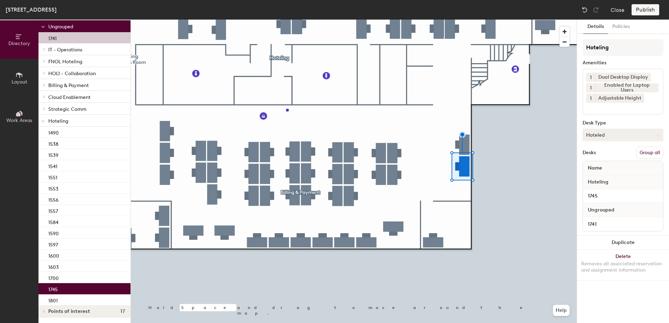
click at [646, 150] on button "Group all" at bounding box center [650, 153] width 27 height 12
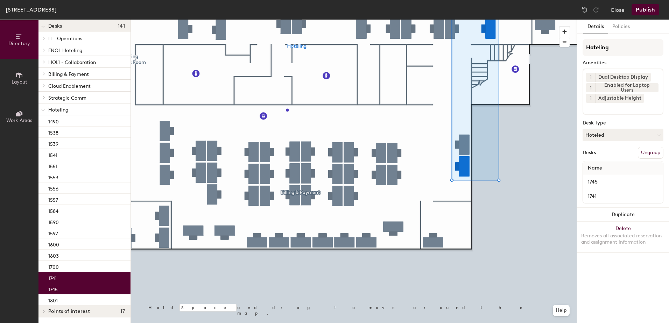
click at [642, 10] on button "Publish" at bounding box center [646, 9] width 28 height 11
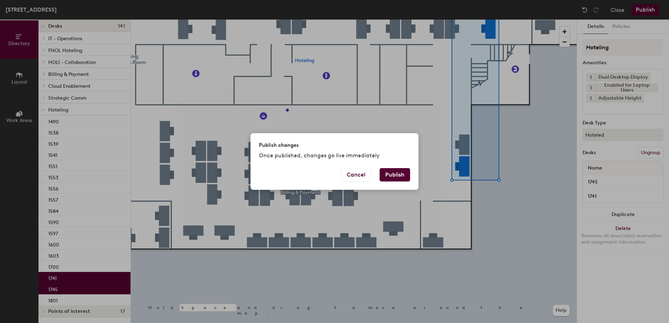
drag, startPoint x: 407, startPoint y: 176, endPoint x: 400, endPoint y: 181, distance: 8.5
click at [408, 175] on button "Publish" at bounding box center [395, 174] width 30 height 13
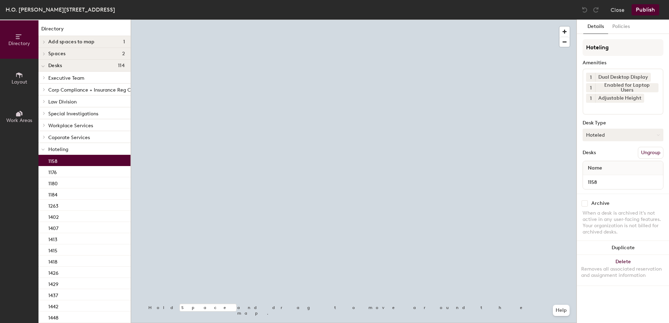
click at [630, 138] on button "Hoteled" at bounding box center [623, 135] width 81 height 13
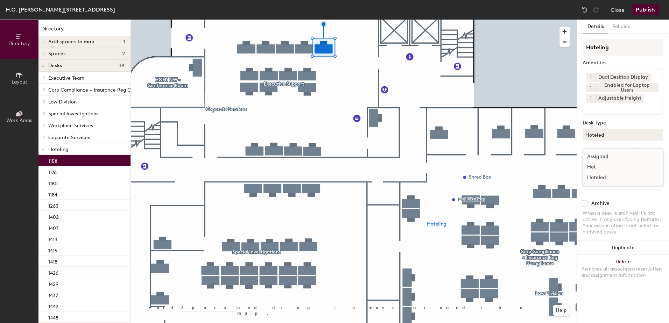
click at [628, 154] on div "Assigned" at bounding box center [618, 157] width 70 height 11
click at [650, 153] on button "Ungroup" at bounding box center [651, 153] width 26 height 12
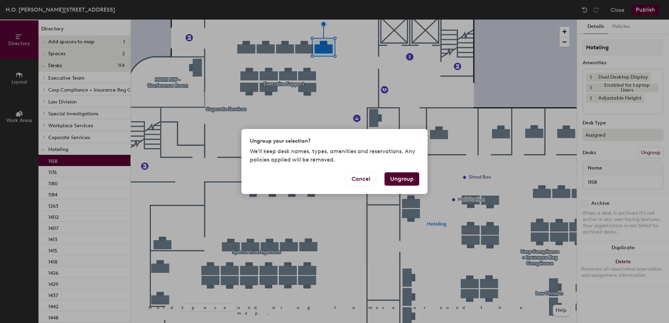
click at [402, 181] on button "Ungroup" at bounding box center [402, 179] width 35 height 13
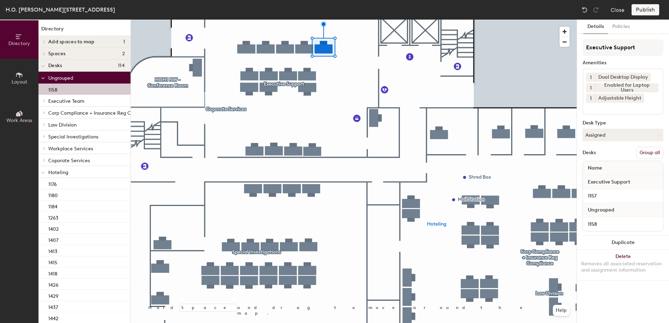
click at [656, 148] on button "Group all" at bounding box center [650, 153] width 27 height 12
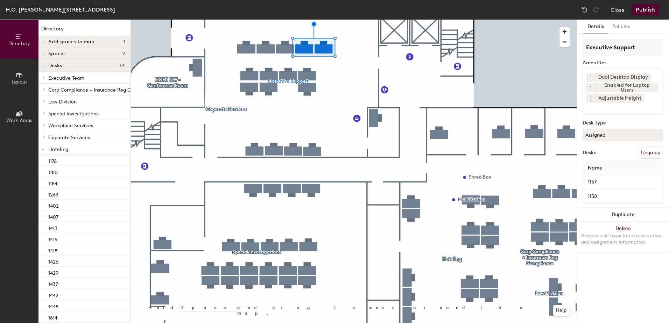
click at [633, 11] on button "Publish" at bounding box center [646, 9] width 28 height 11
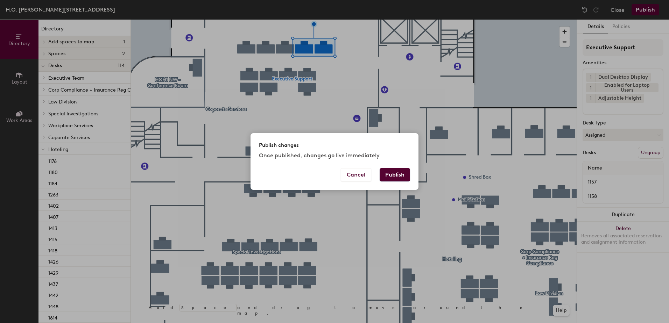
click at [388, 177] on button "Publish" at bounding box center [395, 174] width 30 height 13
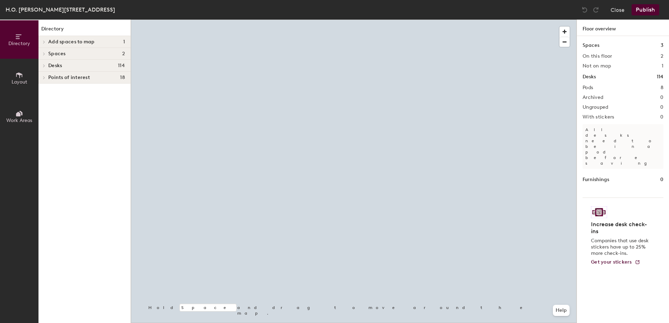
click at [331, 20] on div at bounding box center [354, 20] width 446 height 0
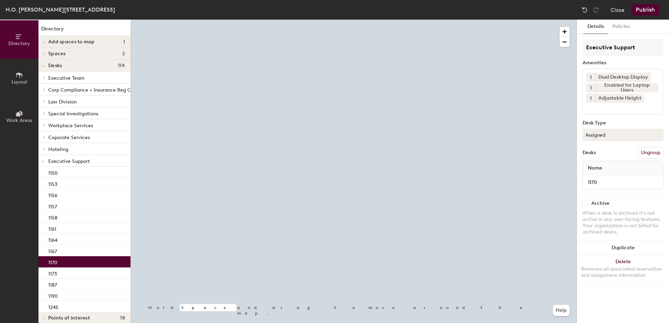
click at [609, 128] on div "Executive Support Amenities 1 Dual Desktop Display 1 Enabled for Laptop Users 1…" at bounding box center [623, 116] width 81 height 155
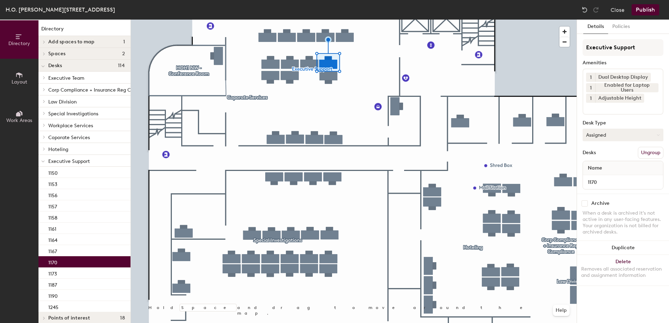
drag, startPoint x: 609, startPoint y: 128, endPoint x: 608, endPoint y: 135, distance: 6.7
click at [609, 133] on button "Assigned" at bounding box center [623, 135] width 81 height 13
click at [608, 178] on div "Hoteled" at bounding box center [618, 178] width 70 height 11
click at [646, 151] on button "Ungroup" at bounding box center [651, 153] width 26 height 12
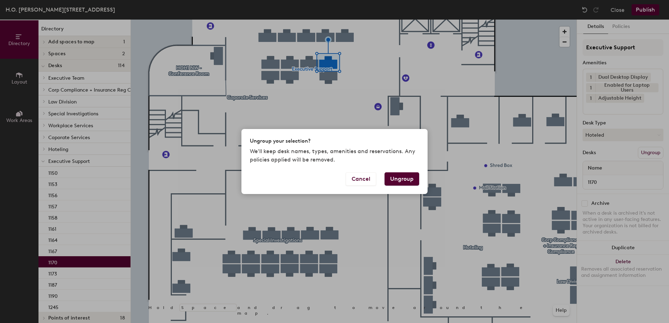
click at [400, 180] on button "Ungroup" at bounding box center [402, 179] width 35 height 13
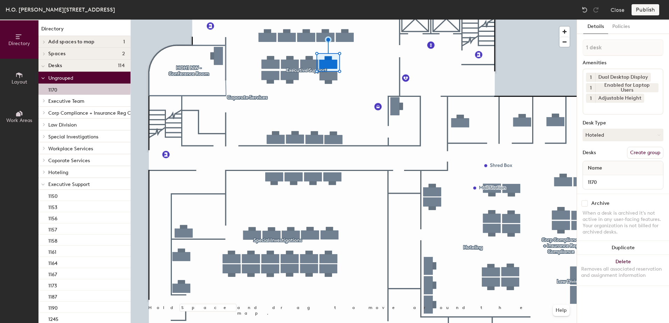
click at [42, 185] on icon at bounding box center [43, 184] width 4 height 3
click at [42, 173] on span at bounding box center [44, 172] width 6 height 4
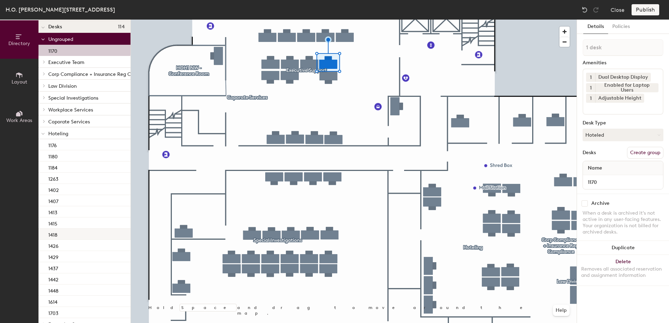
scroll to position [69, 0]
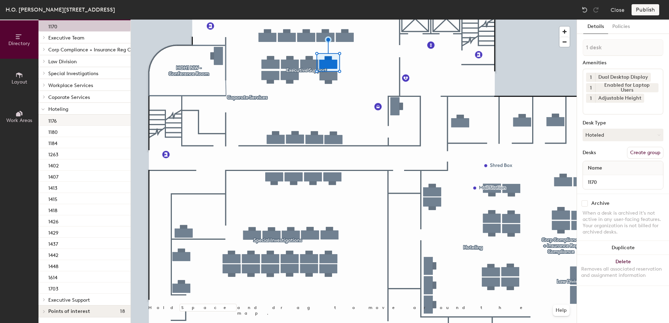
click at [86, 118] on div "1176" at bounding box center [85, 120] width 92 height 11
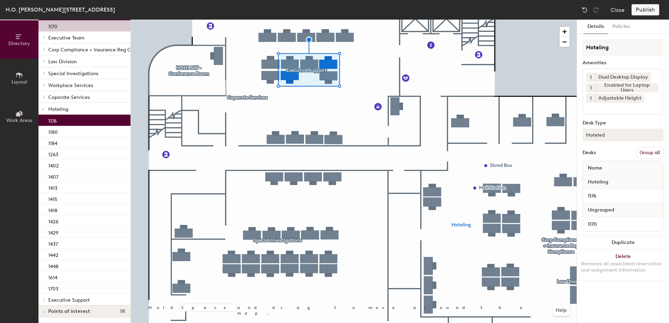
drag, startPoint x: 643, startPoint y: 153, endPoint x: 639, endPoint y: 140, distance: 13.3
click at [643, 152] on button "Group all" at bounding box center [650, 153] width 27 height 12
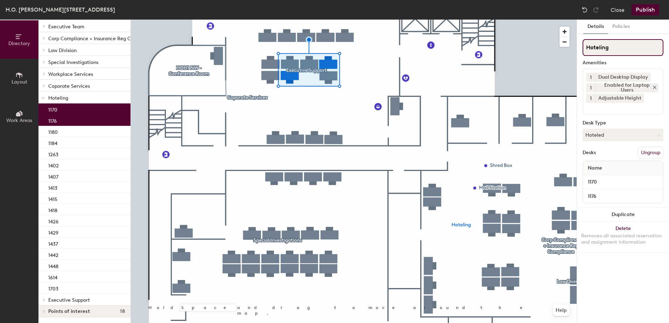
scroll to position [46, 0]
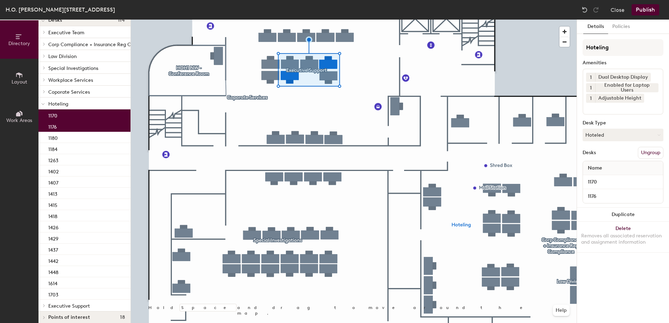
click at [635, 8] on button "Publish" at bounding box center [646, 9] width 28 height 11
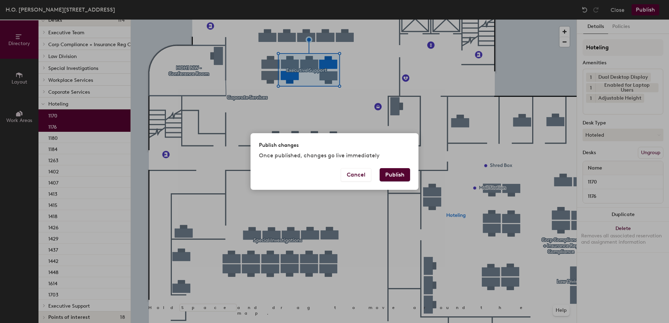
drag, startPoint x: 397, startPoint y: 176, endPoint x: 371, endPoint y: 185, distance: 27.1
click at [394, 177] on button "Publish" at bounding box center [395, 174] width 30 height 13
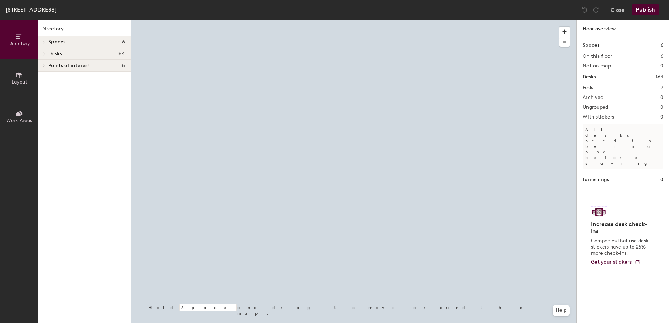
click at [315, 20] on div at bounding box center [354, 20] width 446 height 0
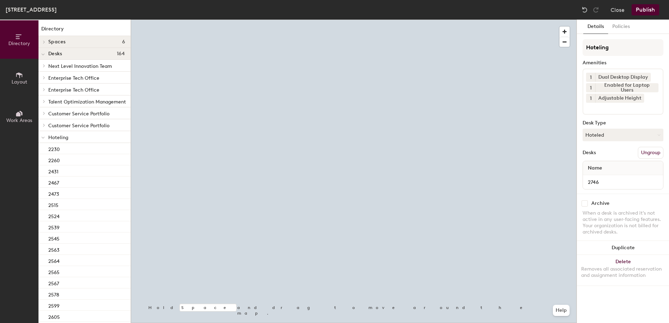
click at [595, 136] on button "Hoteled" at bounding box center [623, 135] width 81 height 13
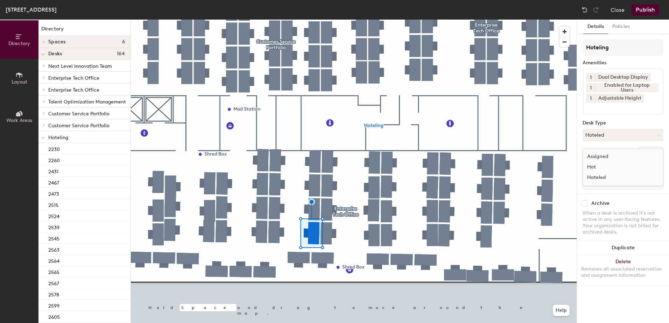
drag, startPoint x: 614, startPoint y: 155, endPoint x: 622, endPoint y: 155, distance: 8.1
click at [615, 155] on div "Assigned" at bounding box center [618, 157] width 70 height 11
click at [643, 156] on button "Ungroup" at bounding box center [651, 153] width 26 height 12
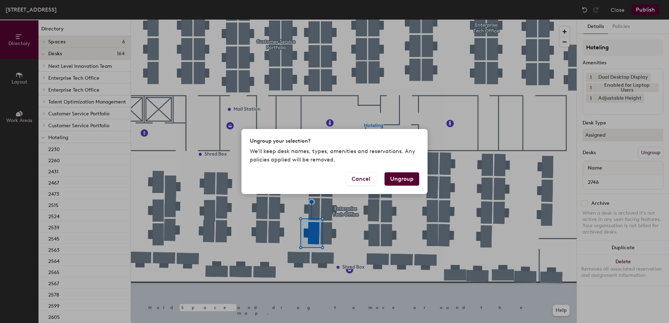
click at [412, 177] on button "Ungroup" at bounding box center [402, 179] width 35 height 13
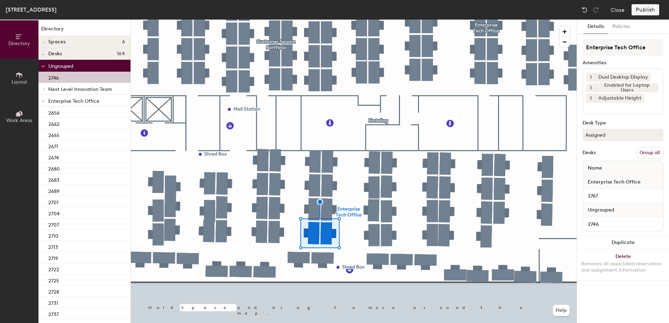
click at [654, 154] on button "Group all" at bounding box center [650, 153] width 27 height 12
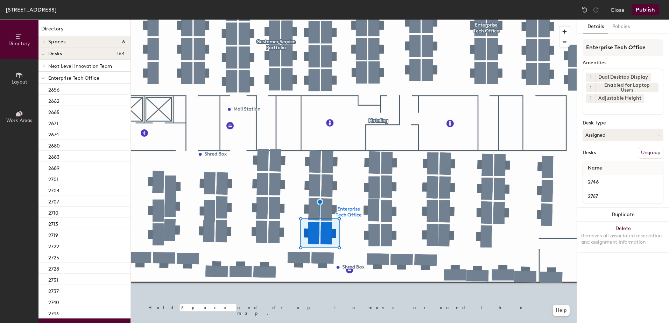
click at [641, 10] on button "Publish" at bounding box center [646, 9] width 28 height 11
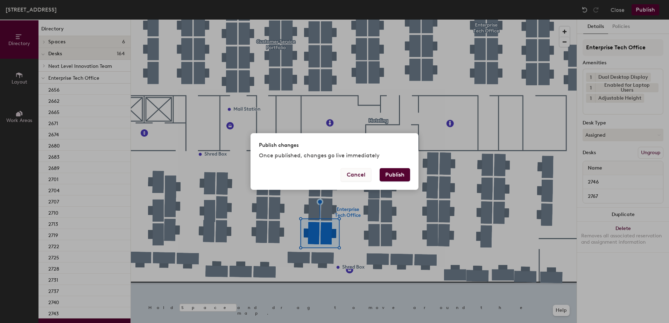
drag, startPoint x: 397, startPoint y: 174, endPoint x: 368, endPoint y: 181, distance: 29.9
click at [394, 174] on button "Publish" at bounding box center [395, 174] width 30 height 13
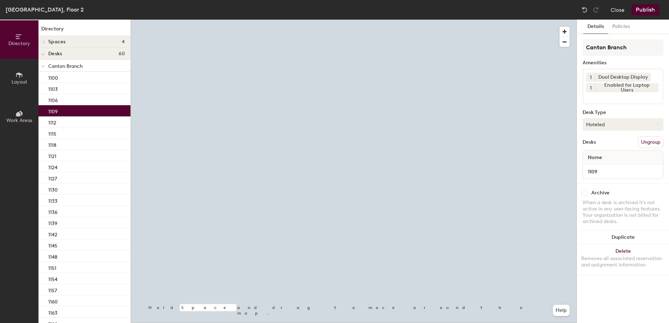
click at [590, 121] on button "Hoteled" at bounding box center [623, 124] width 81 height 13
click at [606, 140] on div "Assigned Hot Hoteled" at bounding box center [623, 157] width 81 height 38
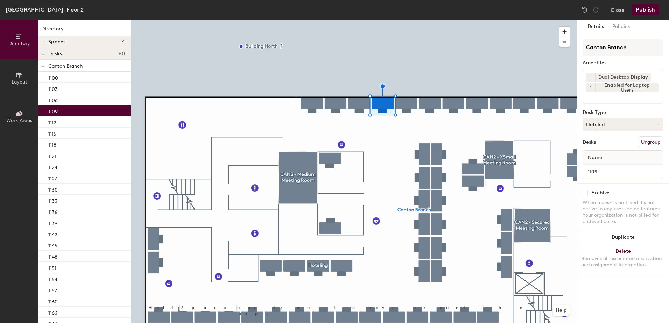
click at [608, 127] on button "Hoteled" at bounding box center [623, 124] width 81 height 13
click at [619, 144] on div "Assigned" at bounding box center [618, 146] width 70 height 11
click at [646, 142] on button "Ungroup" at bounding box center [651, 143] width 26 height 12
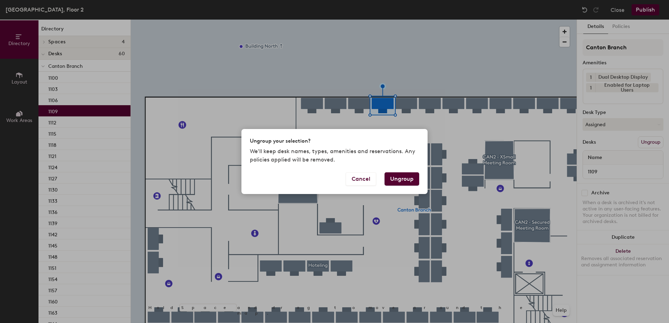
click at [404, 175] on button "Ungroup" at bounding box center [402, 179] width 35 height 13
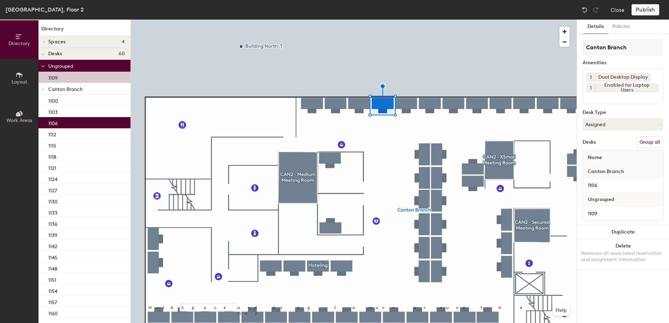
click at [649, 144] on button "Group all" at bounding box center [650, 143] width 27 height 12
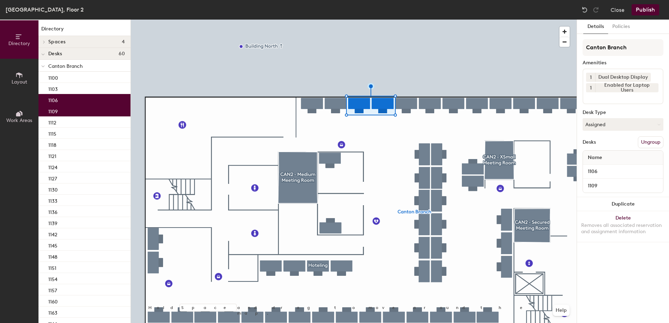
click at [641, 9] on button "Publish" at bounding box center [646, 9] width 28 height 11
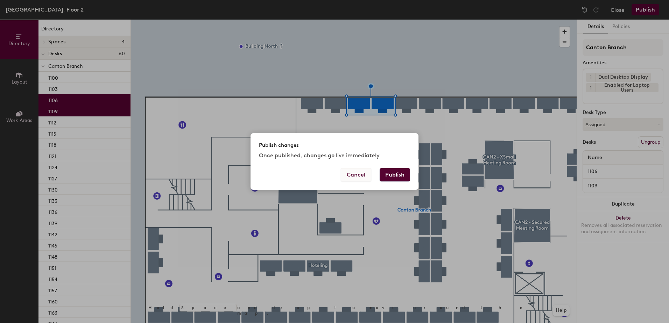
click at [396, 172] on button "Publish" at bounding box center [395, 174] width 30 height 13
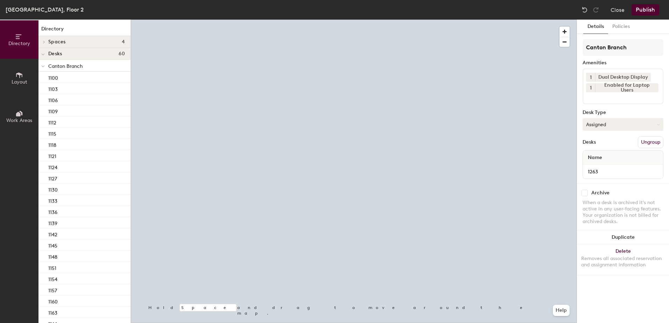
click at [618, 124] on button "Assigned" at bounding box center [623, 124] width 81 height 13
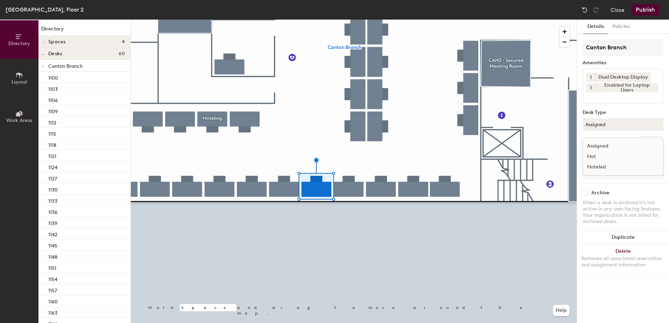
click at [615, 170] on div "Hoteled" at bounding box center [618, 167] width 70 height 11
click at [654, 143] on button "Ungroup" at bounding box center [651, 143] width 26 height 12
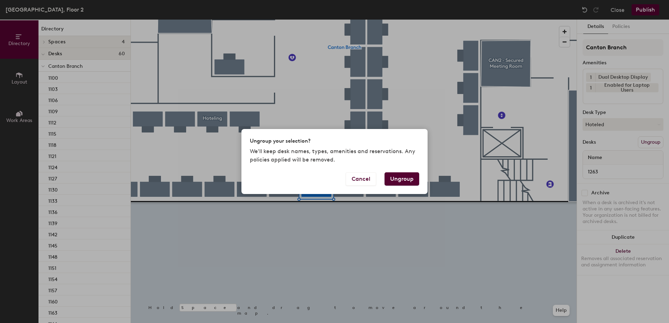
click at [392, 180] on button "Ungroup" at bounding box center [402, 179] width 35 height 13
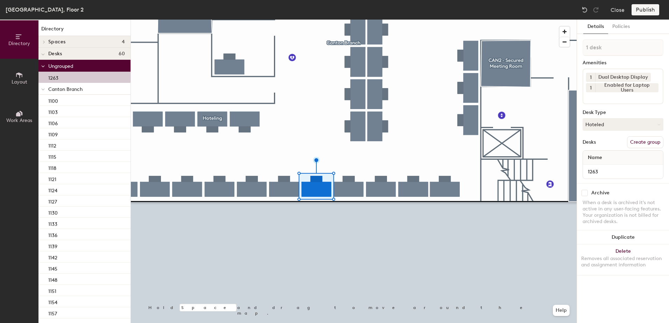
click at [45, 92] on div at bounding box center [43, 89] width 9 height 12
click at [40, 102] on div at bounding box center [43, 101] width 9 height 12
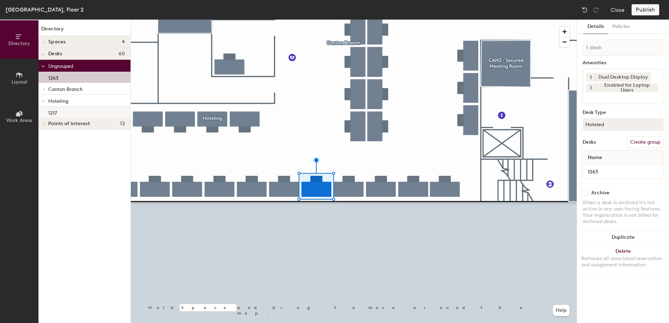
click at [49, 111] on p "1217" at bounding box center [52, 112] width 9 height 8
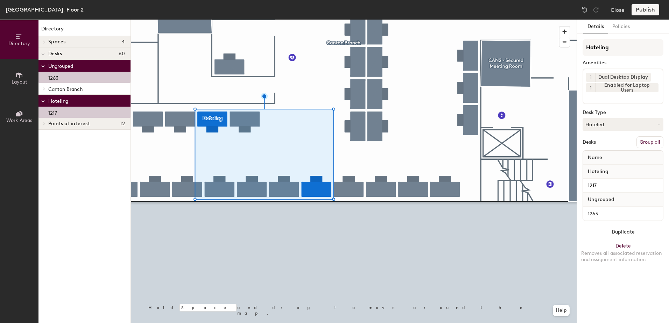
drag, startPoint x: 646, startPoint y: 143, endPoint x: 635, endPoint y: 72, distance: 72.0
click at [646, 141] on button "Group all" at bounding box center [650, 143] width 27 height 12
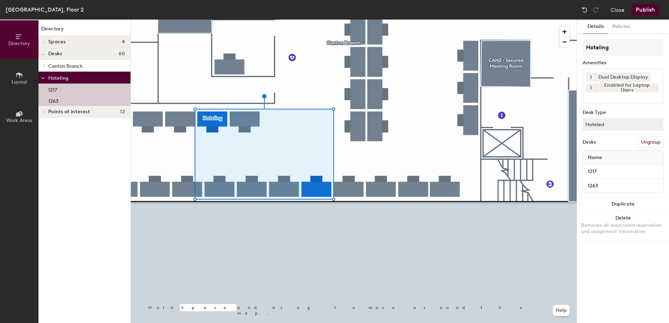
click at [647, 6] on button "Publish" at bounding box center [646, 9] width 28 height 11
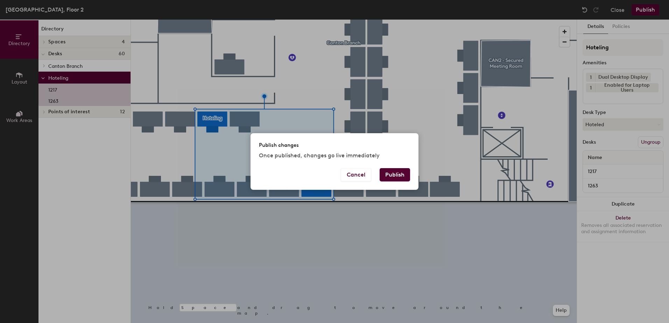
click at [396, 174] on button "Publish" at bounding box center [395, 174] width 30 height 13
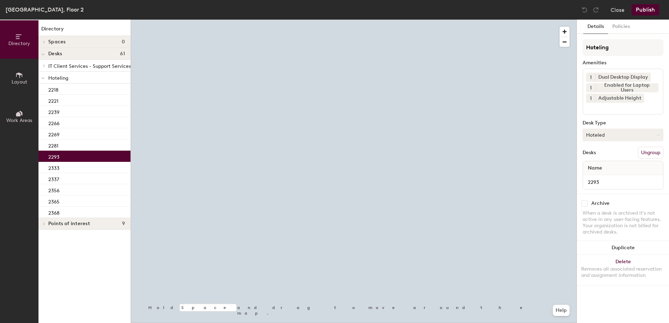
click at [621, 141] on button "Hoteled" at bounding box center [623, 135] width 81 height 13
click at [623, 156] on div "Assigned" at bounding box center [618, 157] width 70 height 11
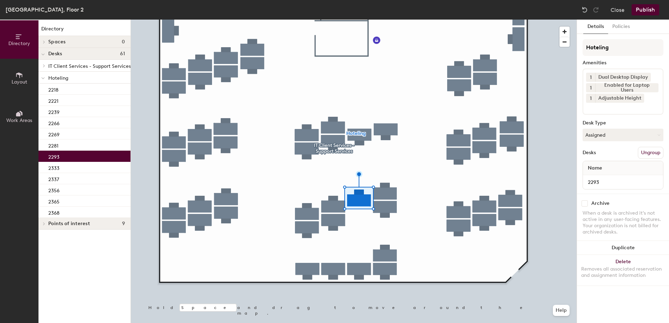
click at [651, 153] on button "Ungroup" at bounding box center [651, 153] width 26 height 12
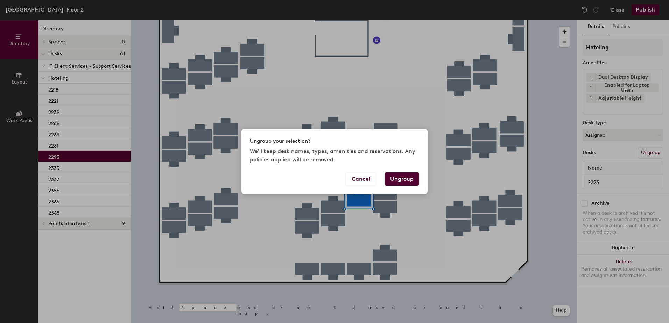
click at [409, 182] on button "Ungroup" at bounding box center [402, 179] width 35 height 13
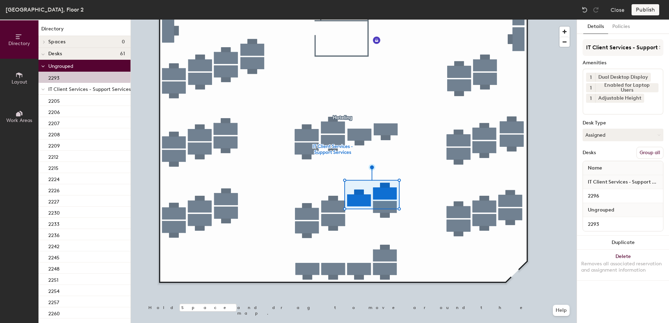
click at [655, 153] on button "Group all" at bounding box center [650, 153] width 27 height 12
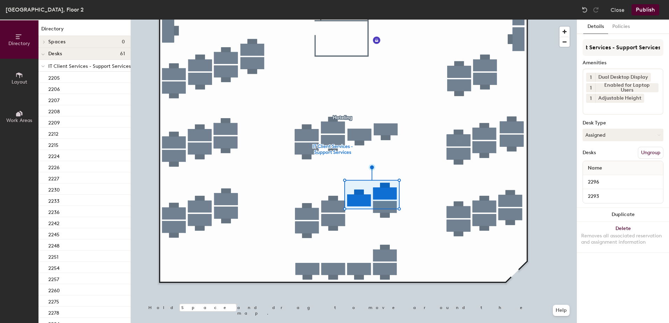
click at [653, 11] on button "Publish" at bounding box center [646, 9] width 28 height 11
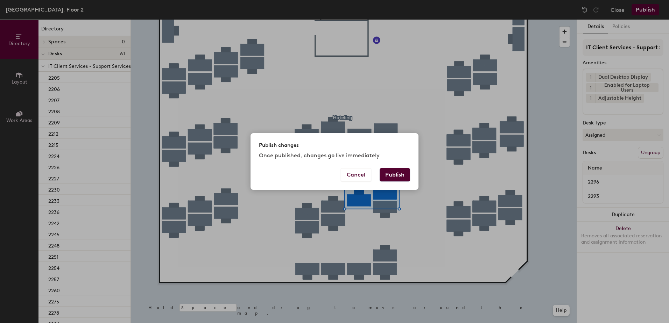
click at [402, 174] on button "Publish" at bounding box center [395, 174] width 30 height 13
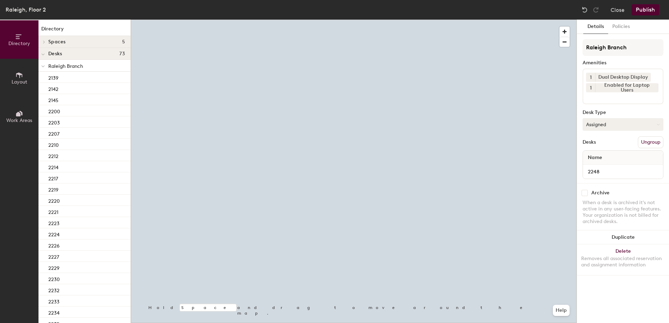
click at [613, 130] on button "Assigned" at bounding box center [623, 124] width 81 height 13
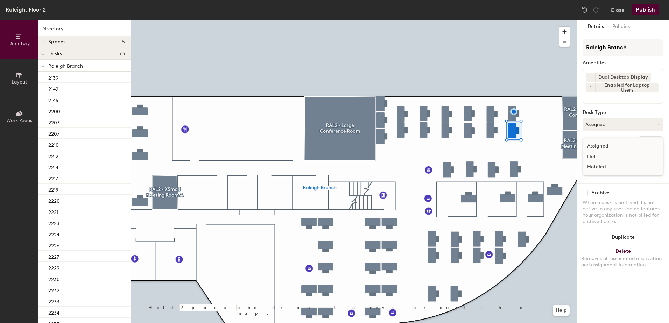
click at [614, 170] on div "Hoteled" at bounding box center [618, 167] width 70 height 11
click at [646, 11] on button "Publish" at bounding box center [646, 9] width 28 height 11
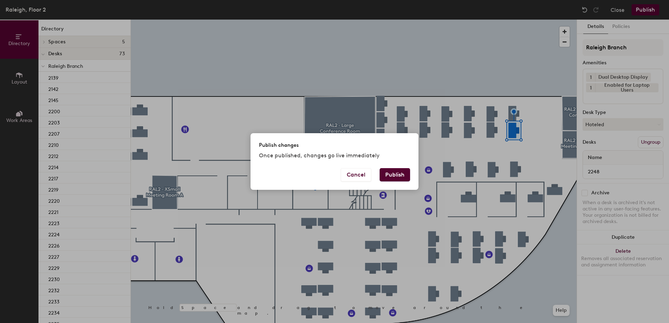
click at [395, 175] on button "Publish" at bounding box center [395, 174] width 30 height 13
